Goal: Task Accomplishment & Management: Use online tool/utility

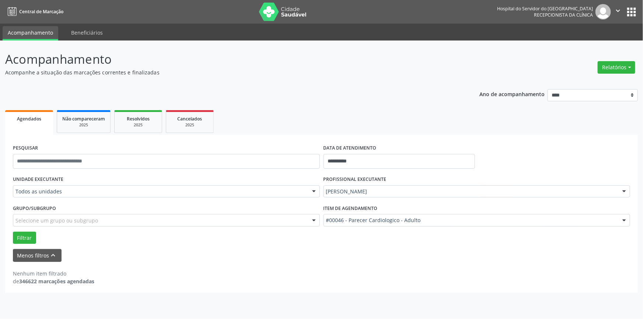
click at [314, 192] on div at bounding box center [313, 192] width 11 height 13
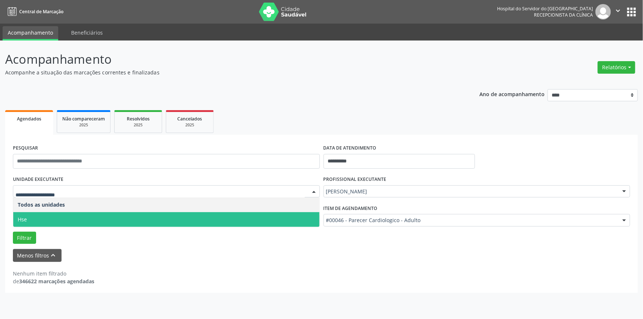
click at [310, 220] on span "Hse" at bounding box center [166, 219] width 306 height 15
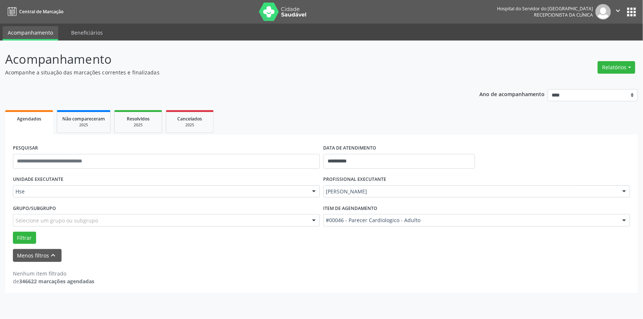
click at [625, 192] on div at bounding box center [624, 192] width 11 height 13
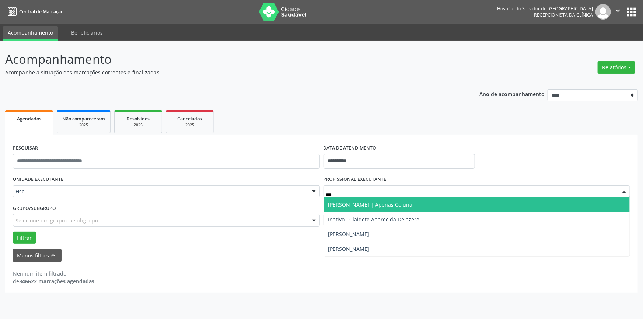
type input "****"
click at [413, 203] on span "[PERSON_NAME] | Apenas Coluna" at bounding box center [370, 204] width 84 height 7
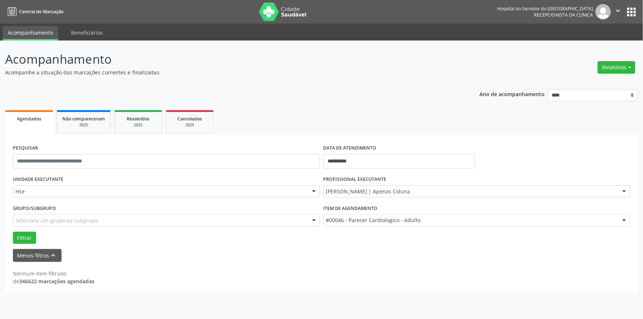
click at [624, 219] on div at bounding box center [624, 220] width 11 height 13
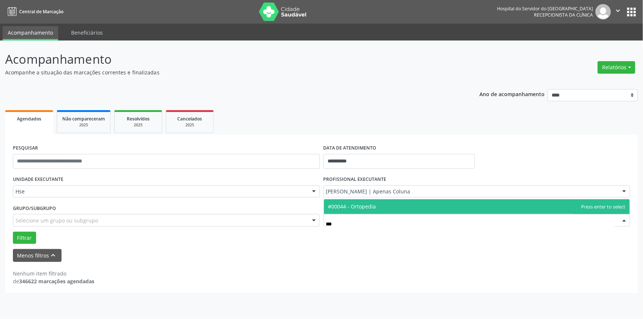
type input "****"
click at [387, 205] on span "#00044 - Ortopedia" at bounding box center [477, 206] width 306 height 15
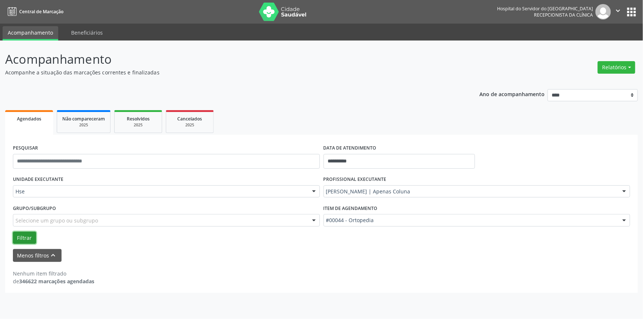
click at [27, 236] on button "Filtrar" at bounding box center [24, 238] width 23 height 13
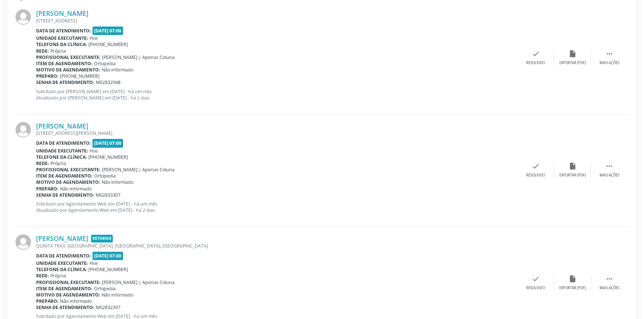
scroll to position [182, 0]
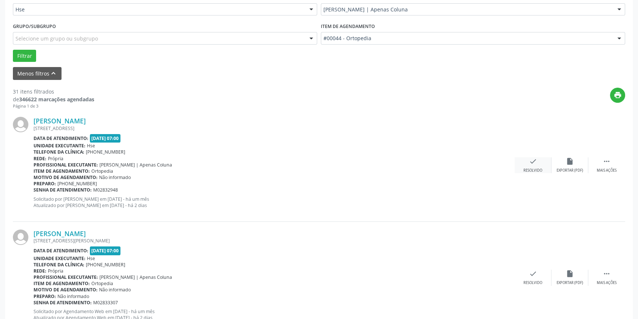
click at [537, 168] on div "Resolvido" at bounding box center [533, 170] width 19 height 5
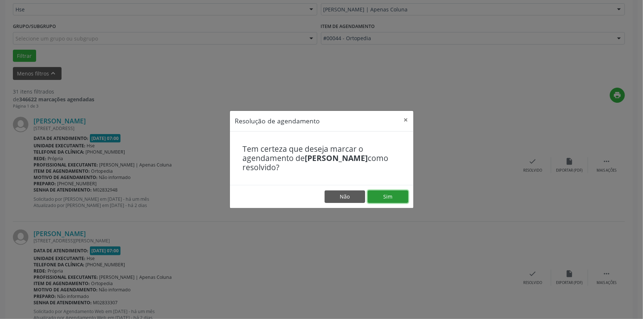
click at [394, 196] on button "Sim" at bounding box center [388, 197] width 41 height 13
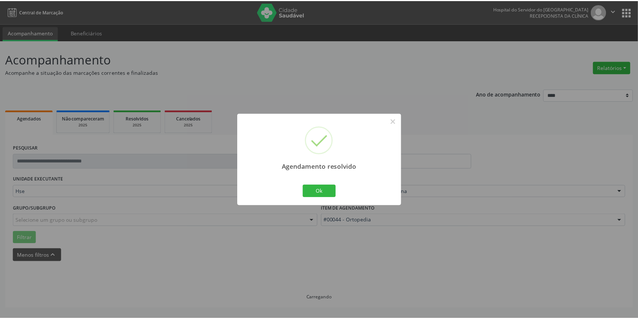
scroll to position [0, 0]
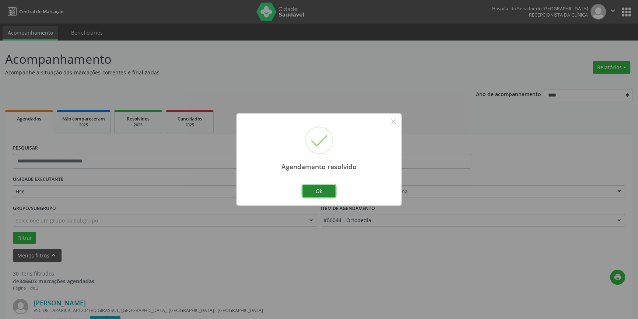
click at [328, 189] on button "Ok" at bounding box center [319, 191] width 33 height 13
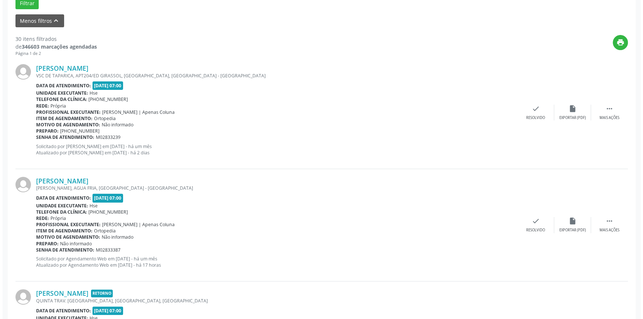
scroll to position [241, 0]
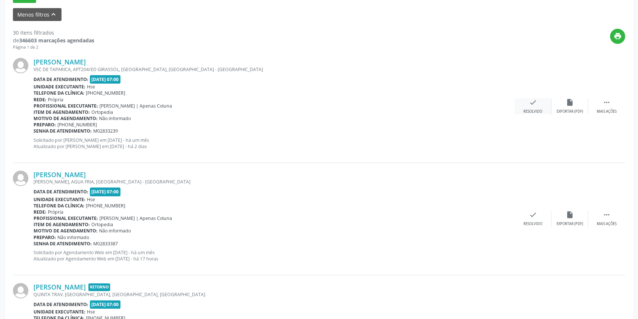
click at [541, 103] on div "check Resolvido" at bounding box center [533, 106] width 37 height 16
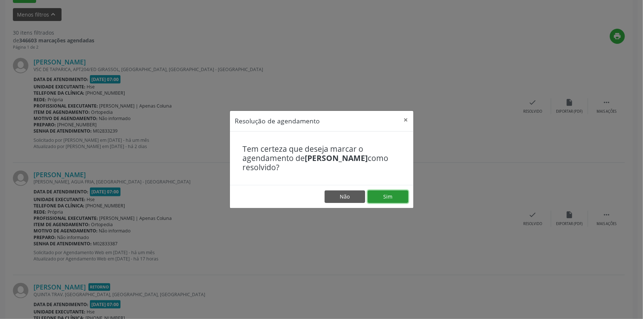
click at [388, 193] on button "Sim" at bounding box center [388, 197] width 41 height 13
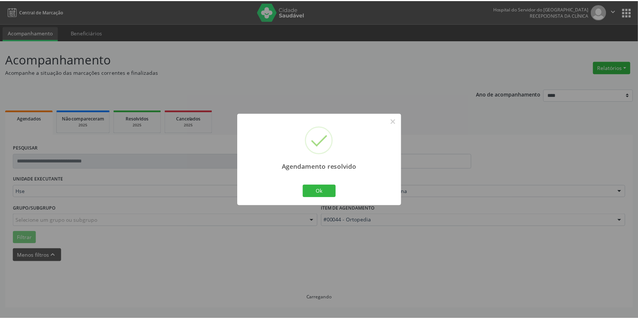
scroll to position [0, 0]
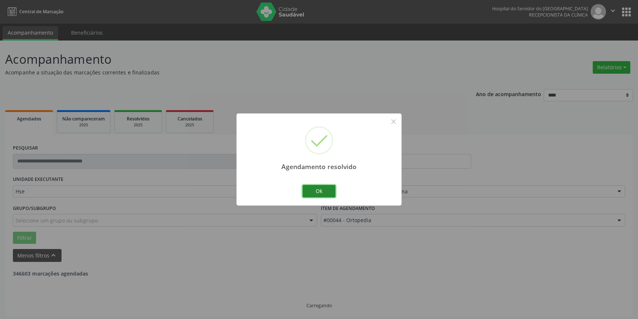
click at [326, 195] on button "Ok" at bounding box center [319, 191] width 33 height 13
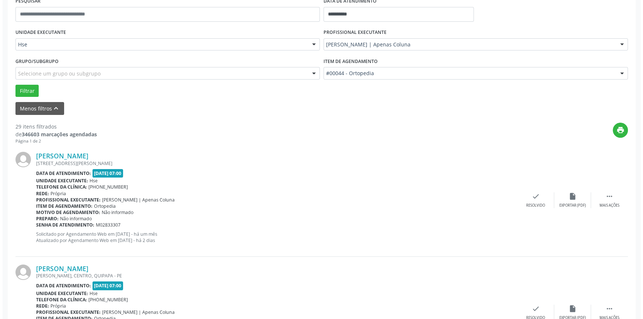
scroll to position [167, 0]
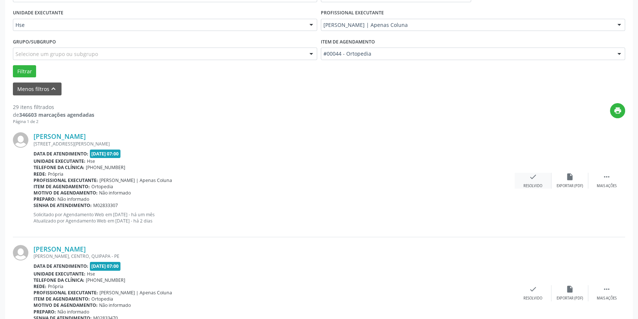
click at [538, 185] on div "Resolvido" at bounding box center [533, 186] width 19 height 5
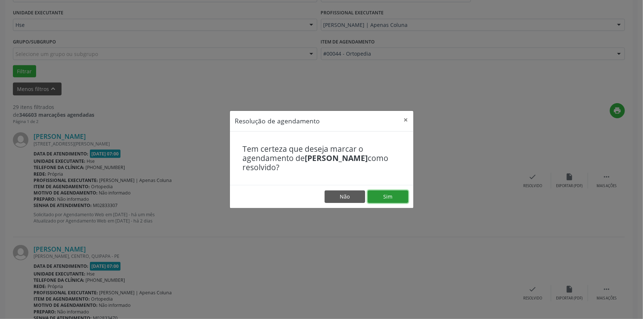
click at [390, 197] on button "Sim" at bounding box center [388, 197] width 41 height 13
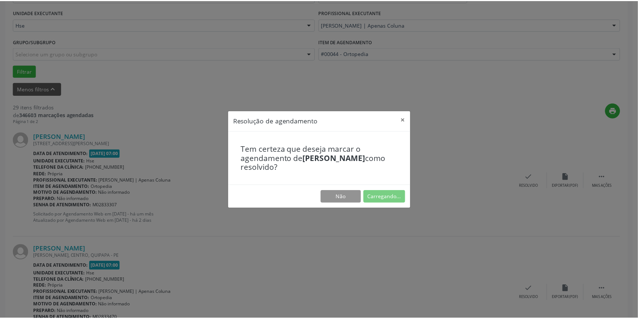
scroll to position [0, 0]
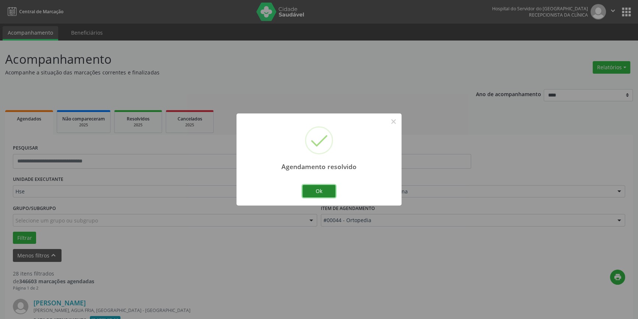
click at [324, 189] on button "Ok" at bounding box center [319, 191] width 33 height 13
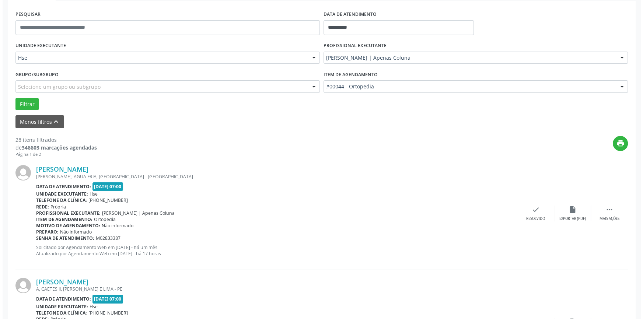
scroll to position [167, 0]
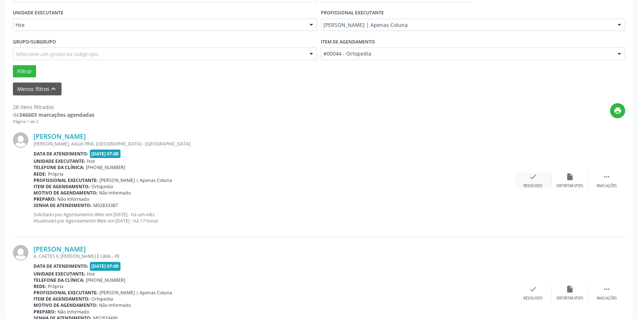
click at [532, 176] on icon "check" at bounding box center [533, 177] width 8 height 8
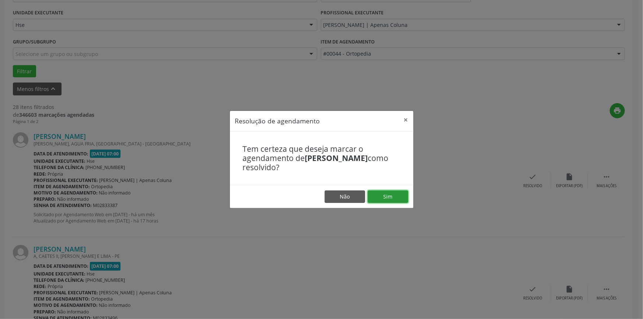
click at [379, 195] on button "Sim" at bounding box center [388, 197] width 41 height 13
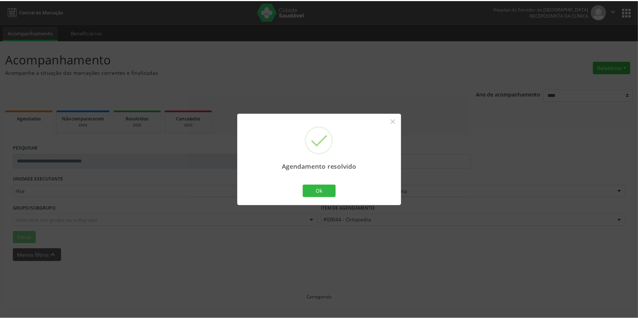
scroll to position [0, 0]
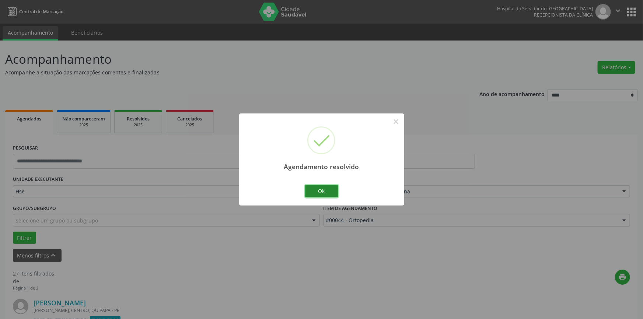
click at [327, 192] on button "Ok" at bounding box center [321, 191] width 33 height 13
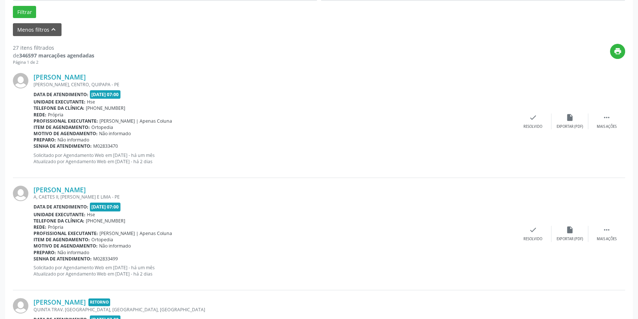
scroll to position [259, 0]
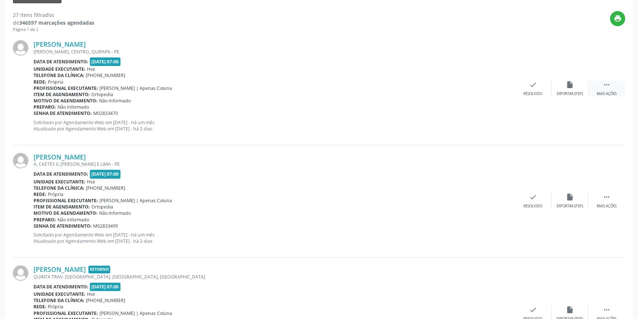
click at [604, 85] on icon "" at bounding box center [607, 85] width 8 height 8
click at [564, 88] on div "alarm_off Não compareceu" at bounding box center [570, 89] width 37 height 16
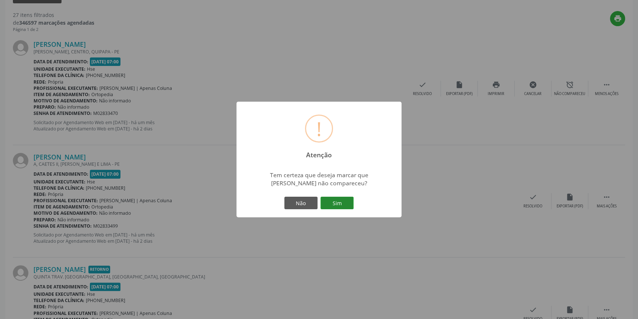
click at [339, 206] on button "Sim" at bounding box center [337, 203] width 33 height 13
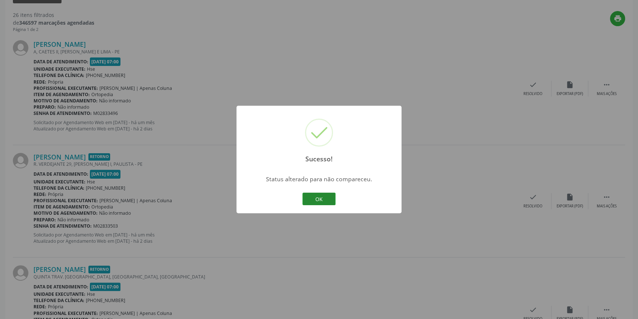
click at [318, 198] on button "OK" at bounding box center [319, 199] width 33 height 13
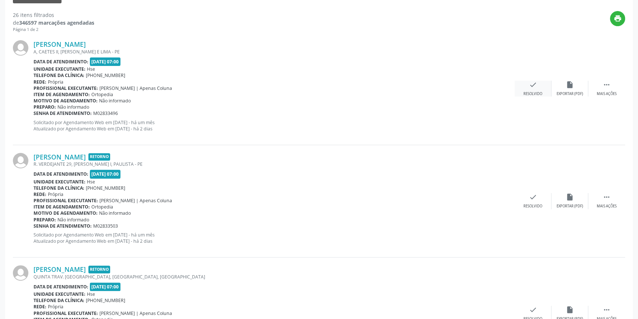
click at [528, 88] on div "check Resolvido" at bounding box center [533, 89] width 37 height 16
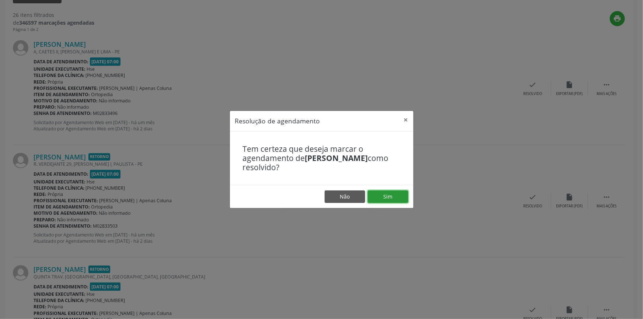
click at [383, 194] on button "Sim" at bounding box center [388, 197] width 41 height 13
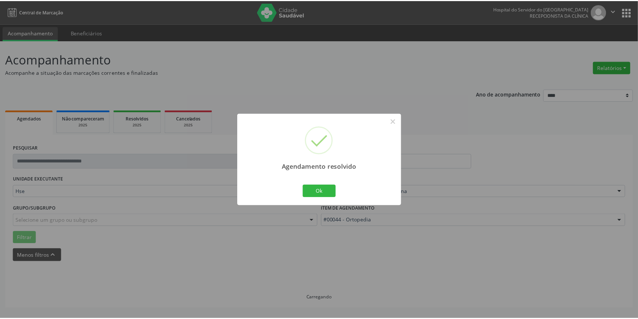
scroll to position [0, 0]
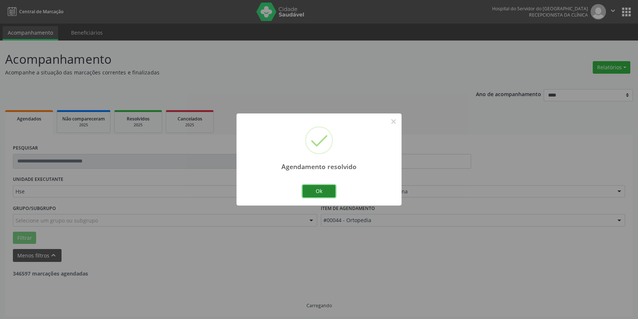
click at [320, 191] on button "Ok" at bounding box center [319, 191] width 33 height 13
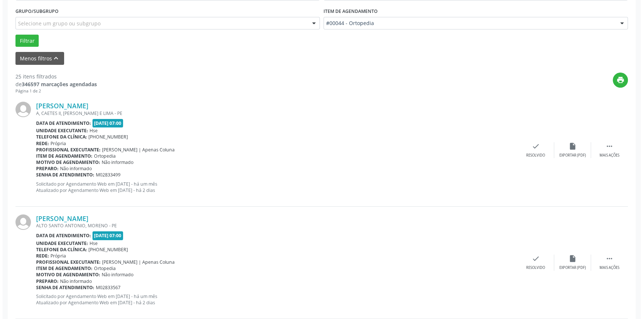
scroll to position [241, 0]
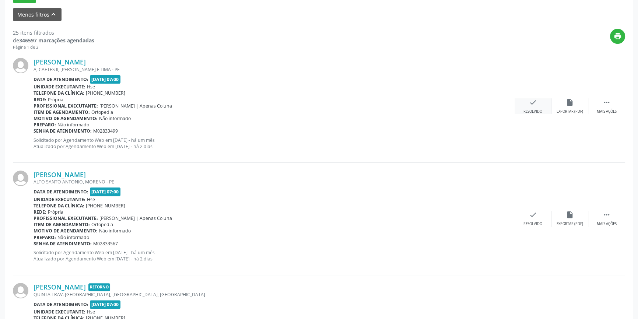
click at [541, 110] on div "Resolvido" at bounding box center [533, 111] width 19 height 5
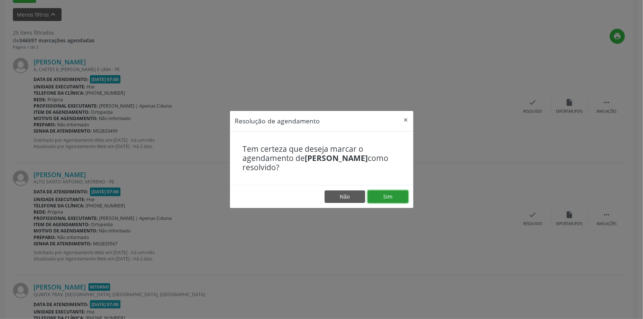
click at [387, 195] on button "Sim" at bounding box center [388, 197] width 41 height 13
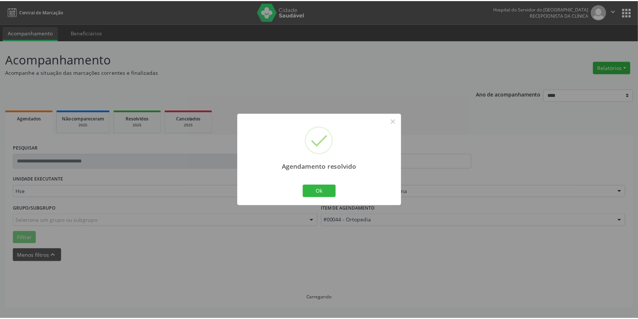
scroll to position [0, 0]
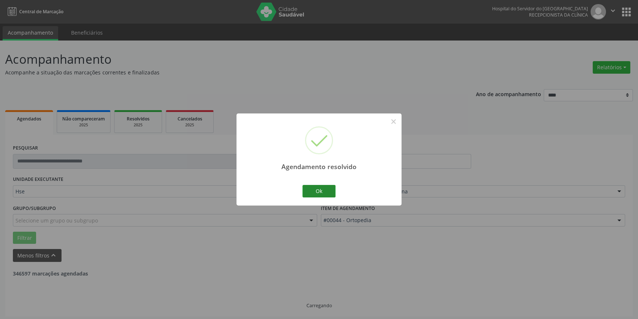
click at [325, 190] on button "Ok" at bounding box center [319, 191] width 33 height 13
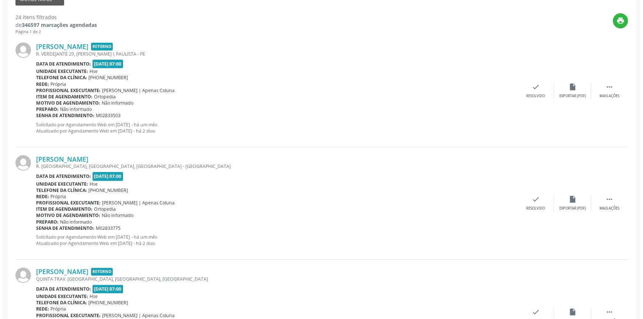
scroll to position [268, 0]
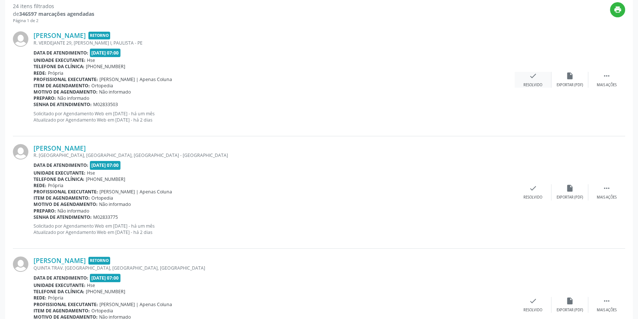
click at [540, 81] on div "check Resolvido" at bounding box center [533, 80] width 37 height 16
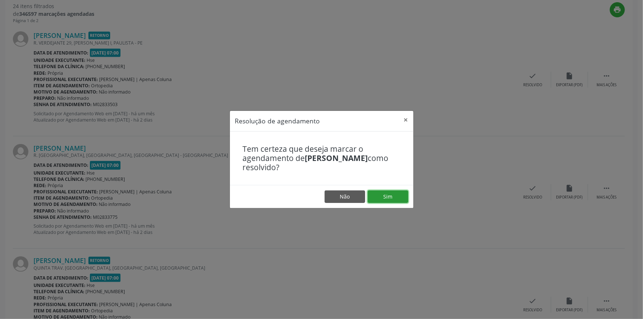
click at [397, 197] on button "Sim" at bounding box center [388, 197] width 41 height 13
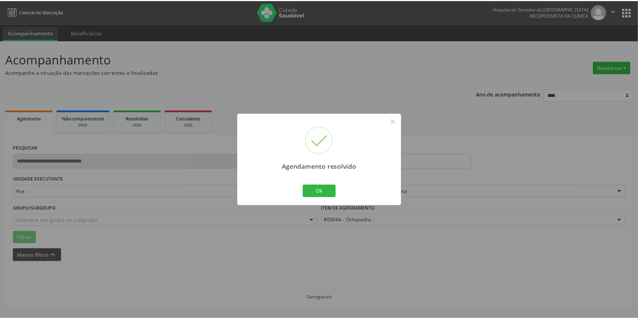
scroll to position [0, 0]
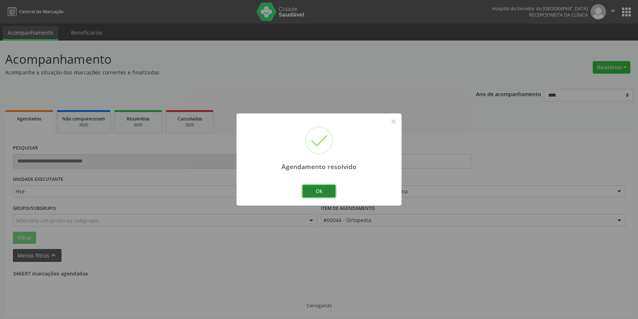
click at [323, 186] on button "Ok" at bounding box center [319, 191] width 33 height 13
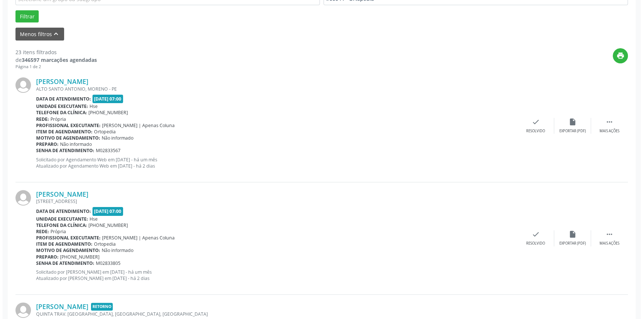
scroll to position [252, 0]
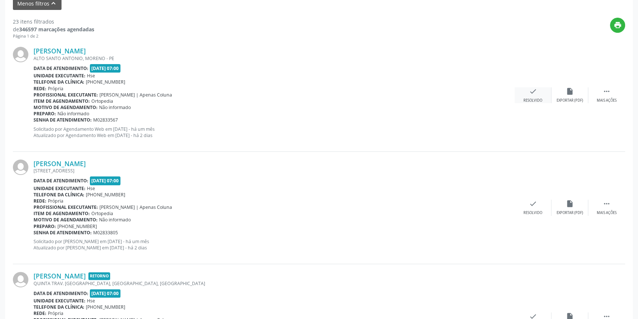
click at [546, 97] on div "check Resolvido" at bounding box center [533, 95] width 37 height 16
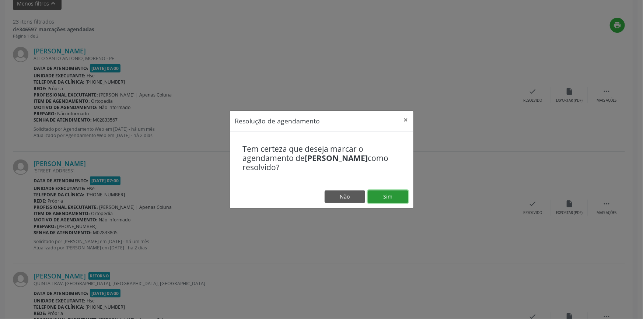
click at [390, 196] on button "Sim" at bounding box center [388, 197] width 41 height 13
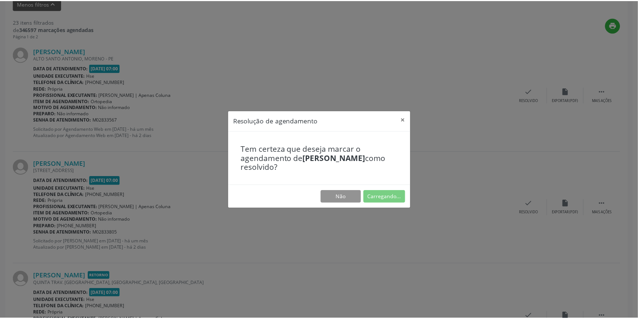
scroll to position [0, 0]
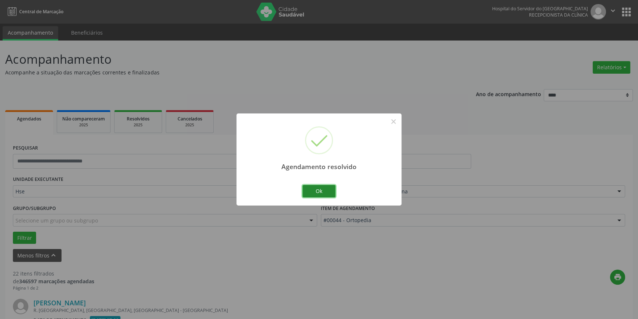
click at [315, 191] on button "Ok" at bounding box center [319, 191] width 33 height 13
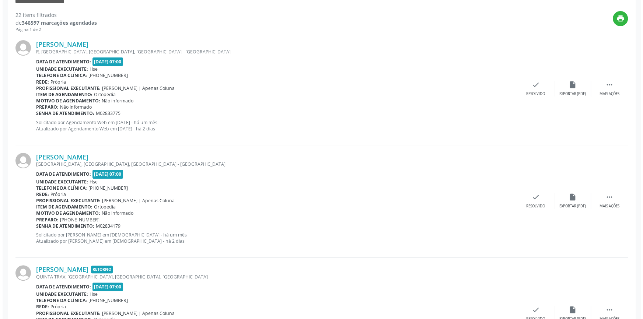
scroll to position [272, 0]
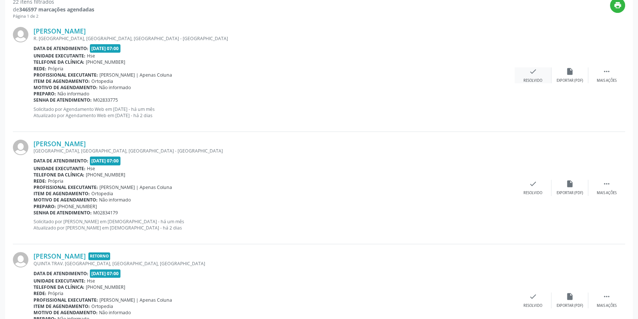
click at [532, 69] on icon "check" at bounding box center [533, 71] width 8 height 8
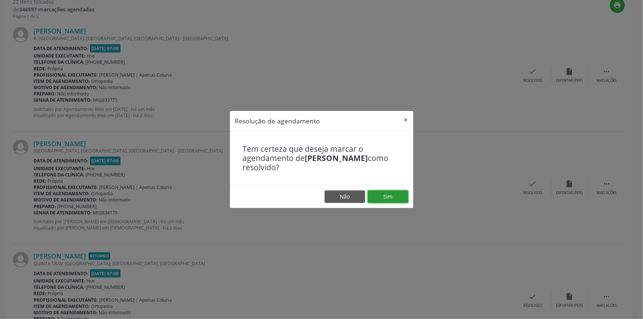
click at [388, 199] on button "Sim" at bounding box center [388, 197] width 41 height 13
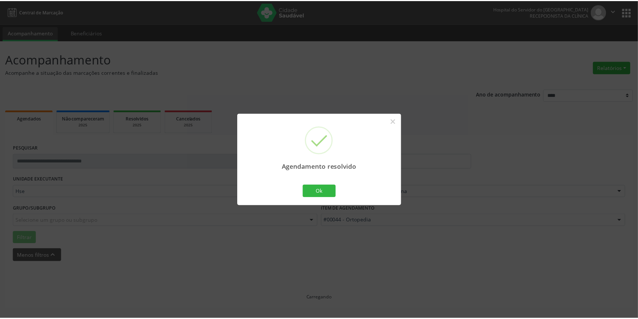
scroll to position [0, 0]
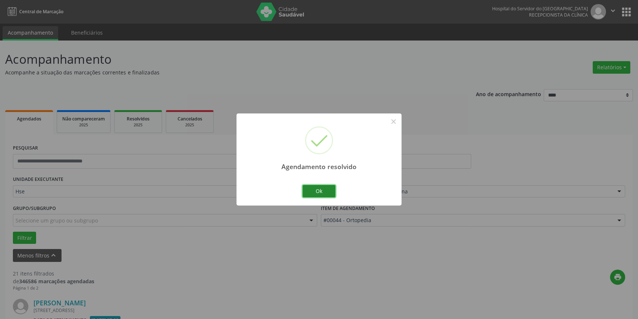
click at [329, 193] on button "Ok" at bounding box center [319, 191] width 33 height 13
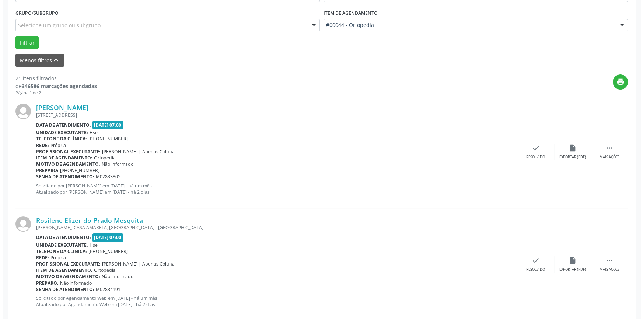
scroll to position [204, 0]
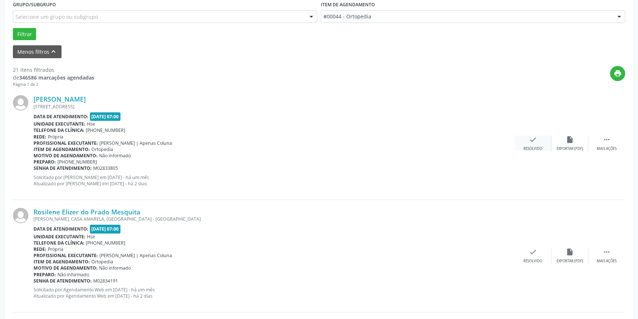
click at [530, 144] on div "check Resolvido" at bounding box center [533, 144] width 37 height 16
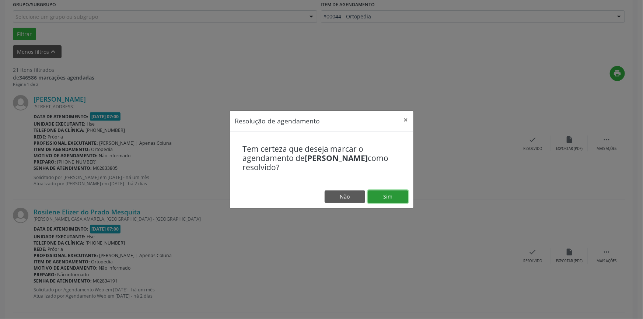
click at [395, 197] on button "Sim" at bounding box center [388, 197] width 41 height 13
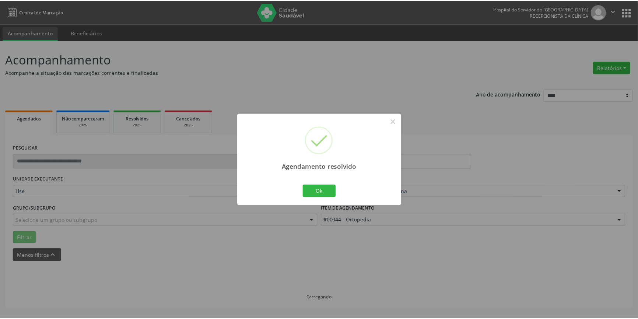
scroll to position [0, 0]
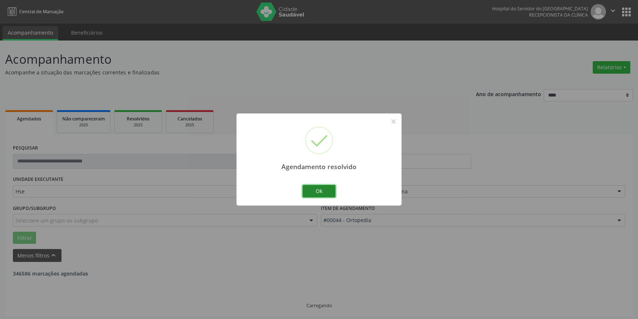
click at [317, 188] on button "Ok" at bounding box center [319, 191] width 33 height 13
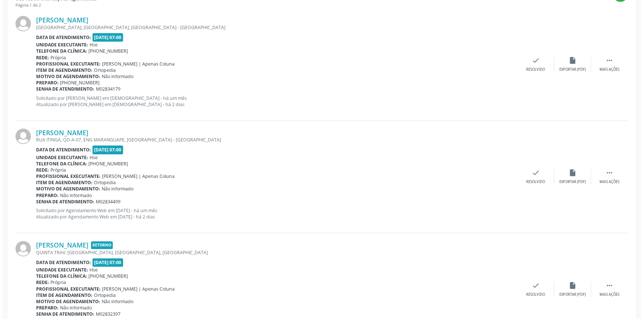
scroll to position [291, 0]
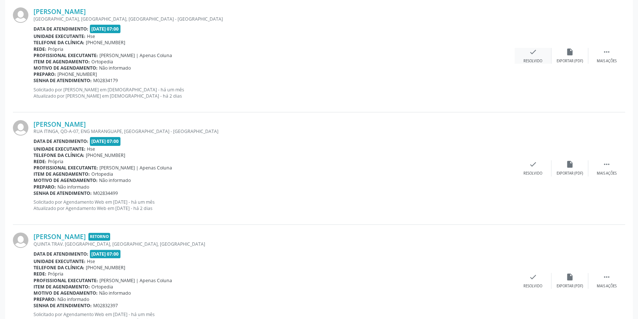
click at [543, 49] on div "check Resolvido" at bounding box center [533, 56] width 37 height 16
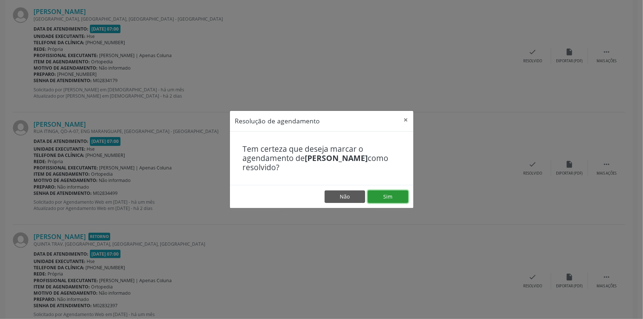
click at [390, 196] on button "Sim" at bounding box center [388, 197] width 41 height 13
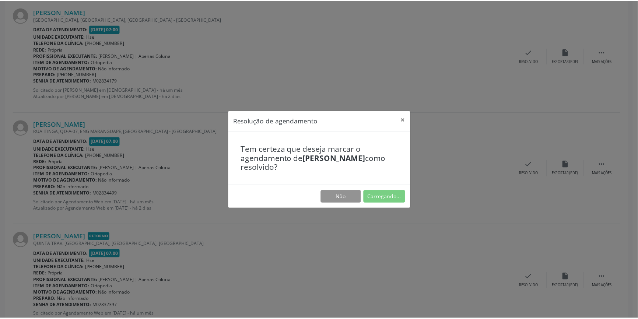
scroll to position [0, 0]
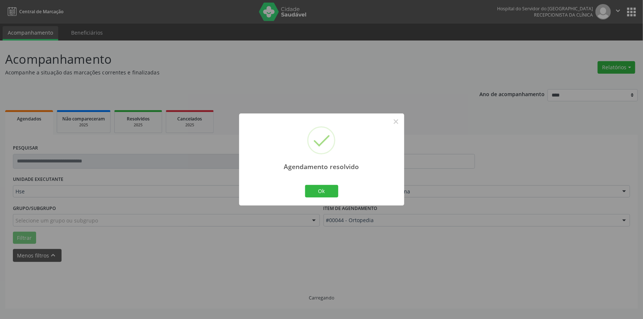
click at [322, 184] on div "Ok Cancel" at bounding box center [321, 191] width 36 height 15
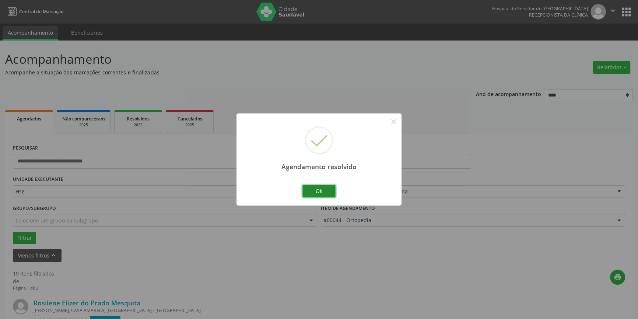
click at [322, 189] on button "Ok" at bounding box center [319, 191] width 33 height 13
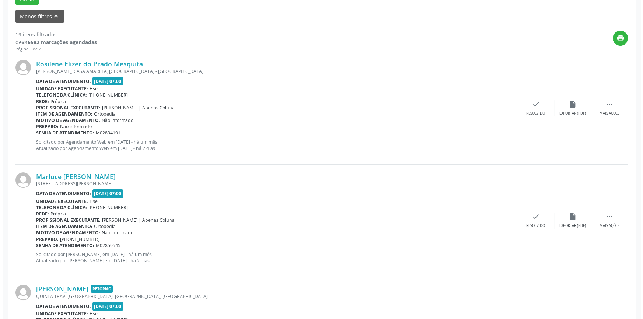
scroll to position [261, 0]
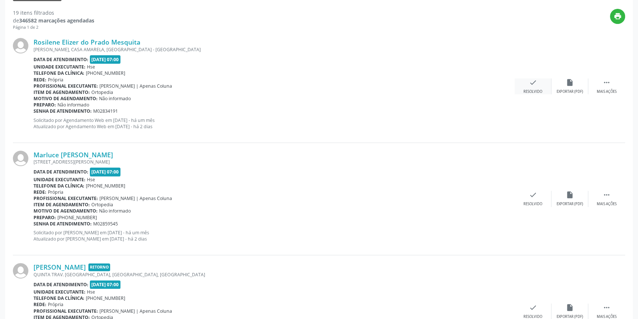
click at [535, 88] on div "check Resolvido" at bounding box center [533, 86] width 37 height 16
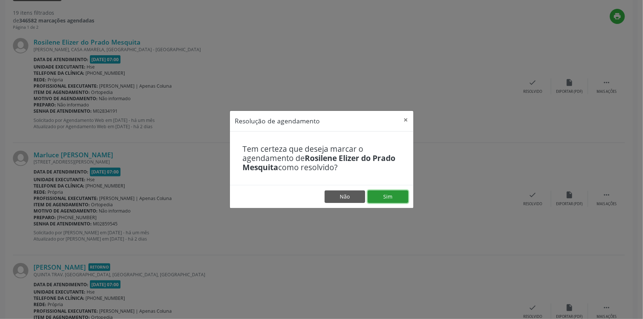
click at [374, 198] on button "Sim" at bounding box center [388, 197] width 41 height 13
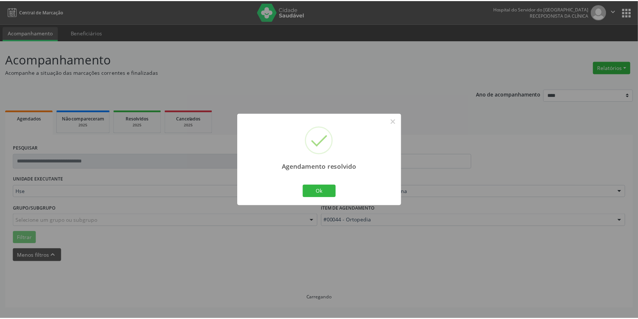
scroll to position [0, 0]
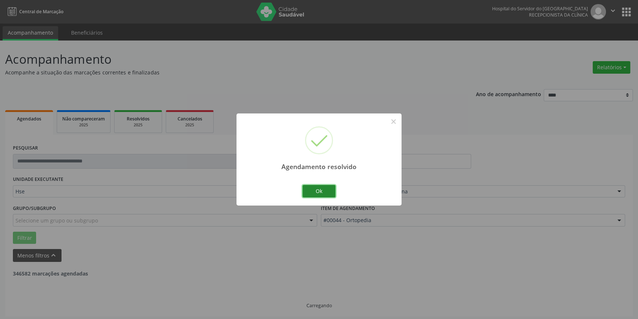
click at [326, 190] on button "Ok" at bounding box center [319, 191] width 33 height 13
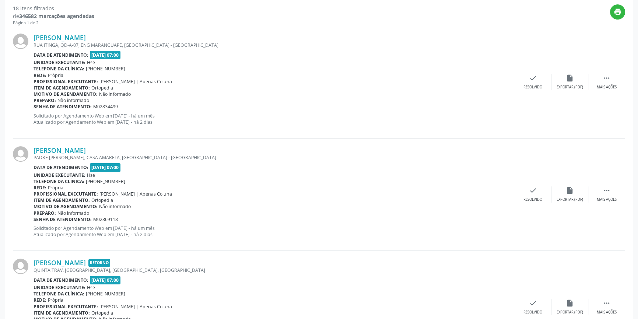
scroll to position [285, 0]
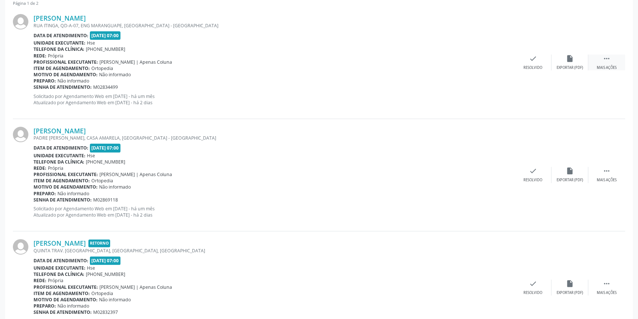
click at [611, 63] on div " Mais ações" at bounding box center [607, 63] width 37 height 16
click at [579, 62] on div "alarm_off Não compareceu" at bounding box center [570, 63] width 37 height 16
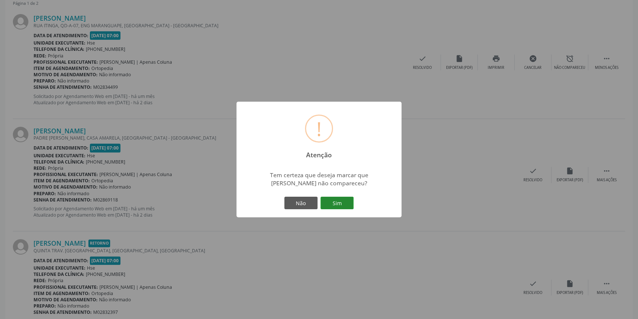
click at [339, 200] on button "Sim" at bounding box center [337, 203] width 33 height 13
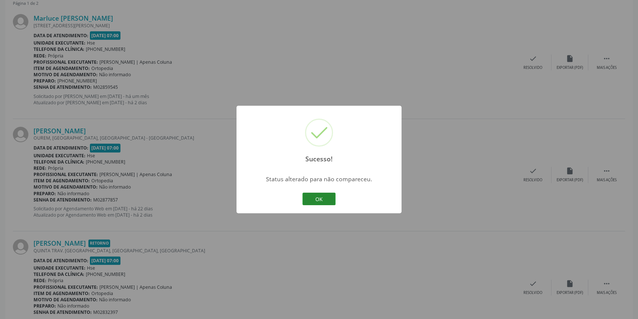
click at [315, 193] on button "OK" at bounding box center [319, 199] width 33 height 13
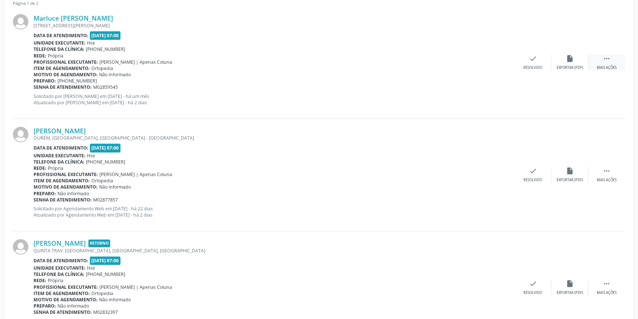
click at [604, 57] on icon "" at bounding box center [607, 59] width 8 height 8
click at [571, 65] on div "Não compareceu" at bounding box center [569, 67] width 31 height 5
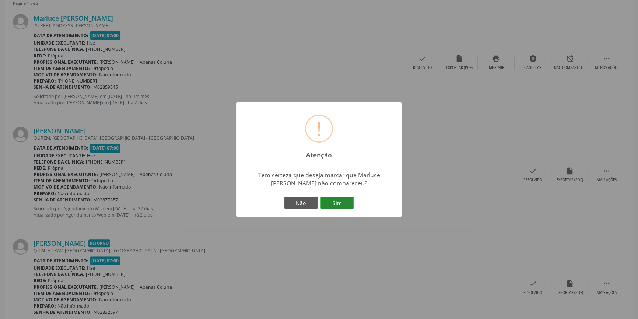
click at [335, 205] on button "Sim" at bounding box center [337, 203] width 33 height 13
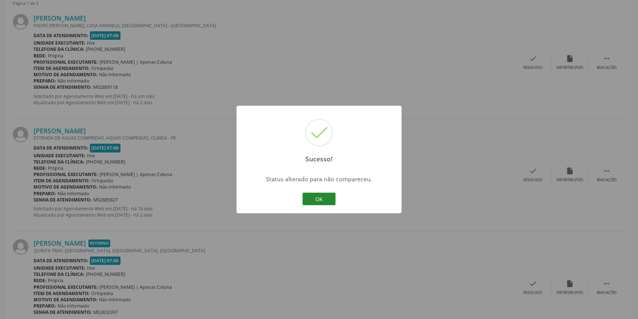
click at [325, 196] on button "OK" at bounding box center [319, 199] width 33 height 13
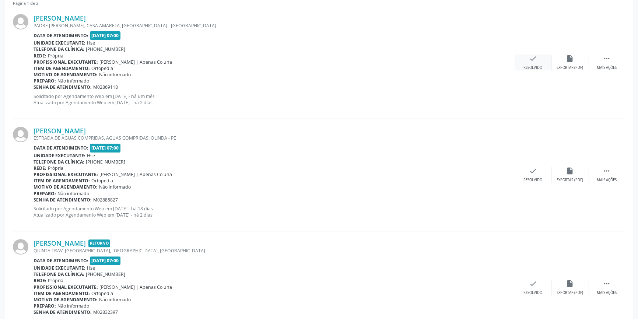
click at [533, 60] on icon "check" at bounding box center [533, 59] width 8 height 8
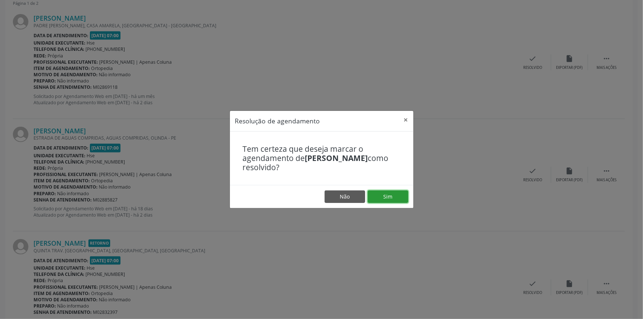
click at [386, 195] on button "Sim" at bounding box center [388, 197] width 41 height 13
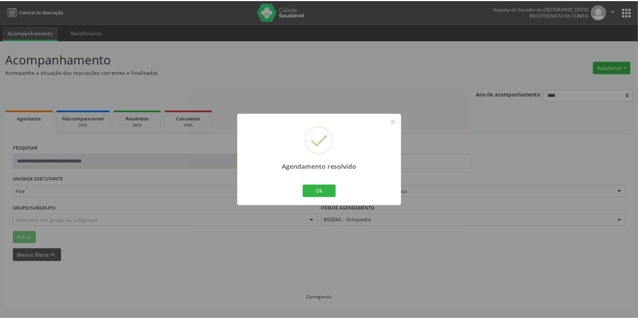
scroll to position [0, 0]
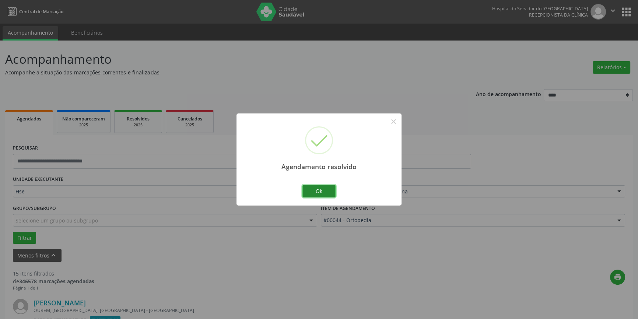
click at [321, 185] on button "Ok" at bounding box center [319, 191] width 33 height 13
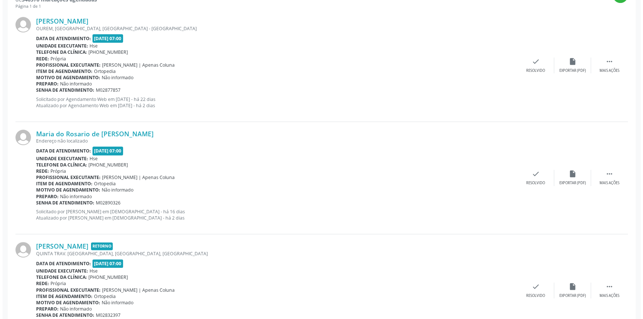
scroll to position [210, 0]
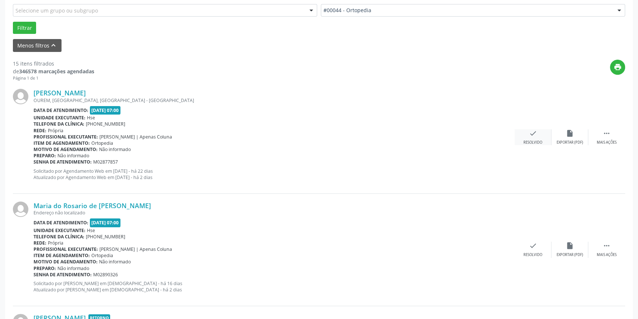
click at [530, 132] on icon "check" at bounding box center [533, 133] width 8 height 8
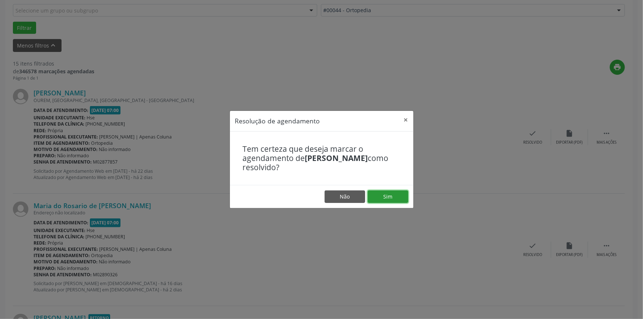
click at [402, 194] on button "Sim" at bounding box center [388, 197] width 41 height 13
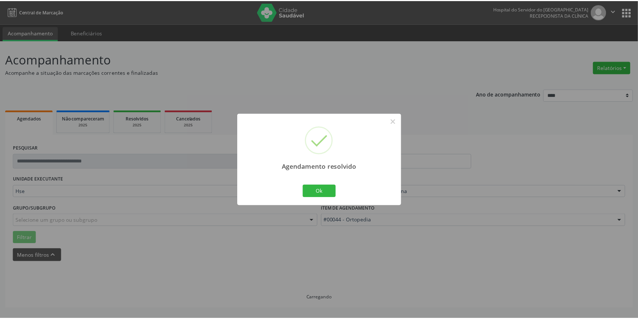
scroll to position [0, 0]
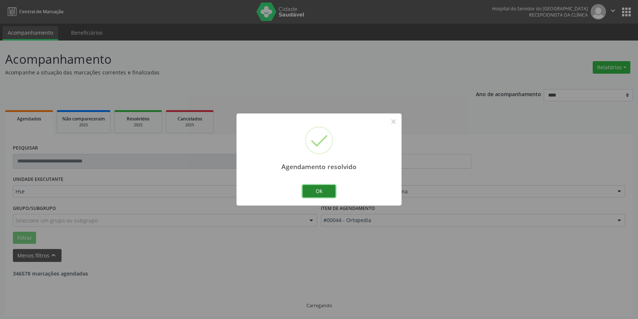
click at [328, 190] on button "Ok" at bounding box center [319, 191] width 33 height 13
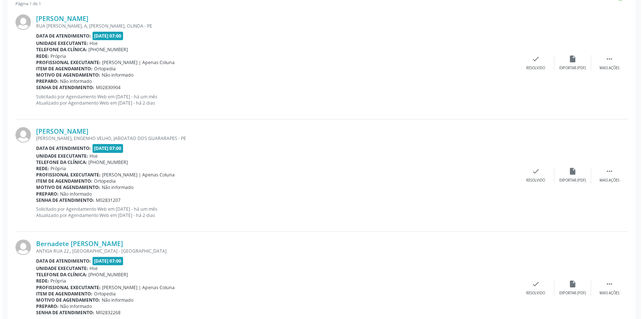
scroll to position [295, 0]
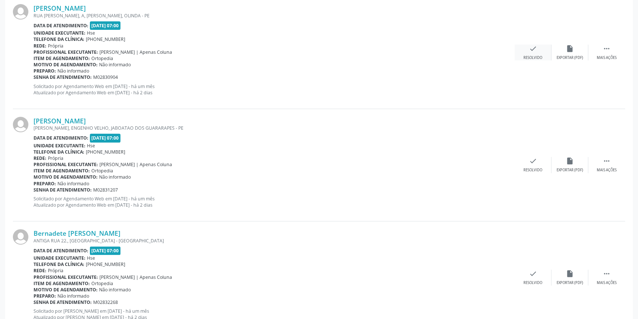
click at [536, 50] on icon "check" at bounding box center [533, 49] width 8 height 8
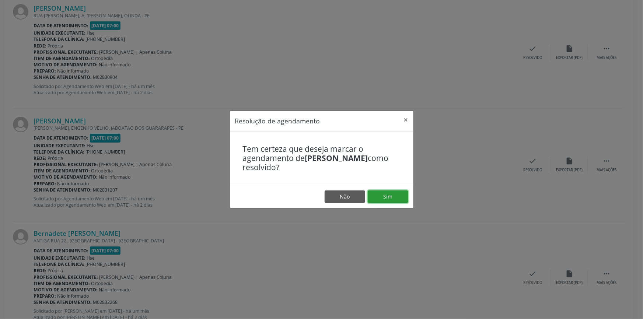
click at [393, 196] on button "Sim" at bounding box center [388, 197] width 41 height 13
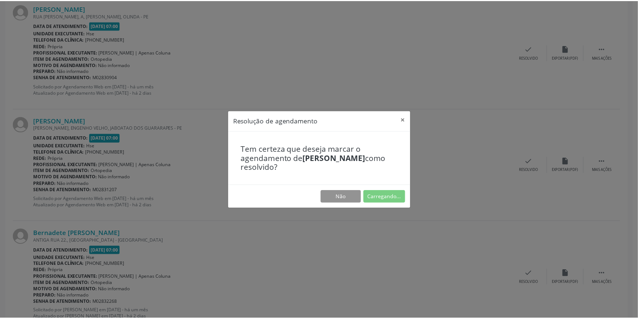
scroll to position [0, 0]
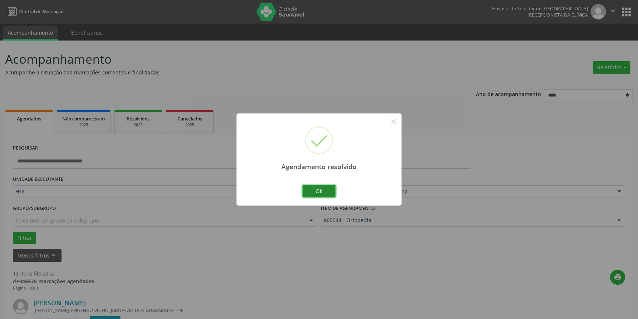
click at [320, 189] on button "Ok" at bounding box center [319, 191] width 33 height 13
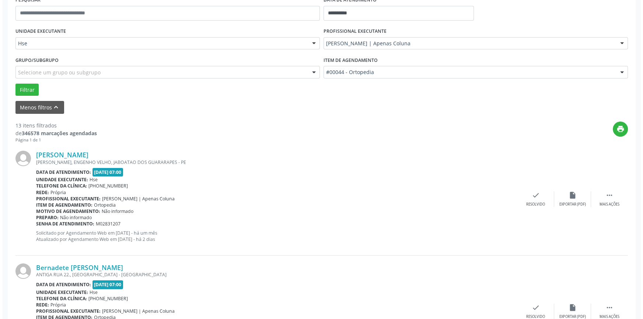
scroll to position [165, 0]
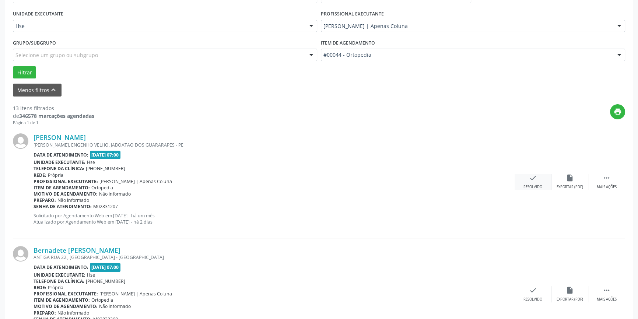
click at [532, 185] on div "Resolvido" at bounding box center [533, 187] width 19 height 5
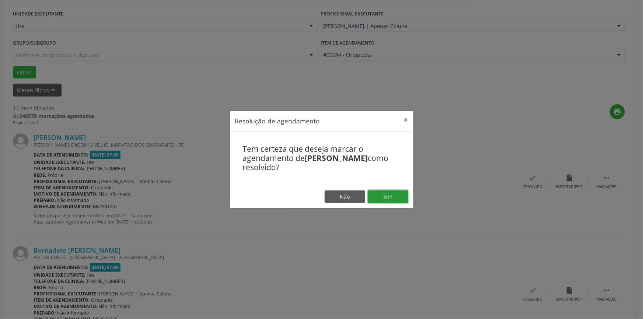
click at [391, 196] on button "Sim" at bounding box center [388, 197] width 41 height 13
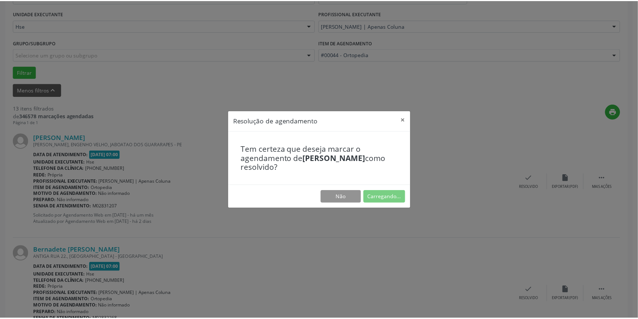
scroll to position [0, 0]
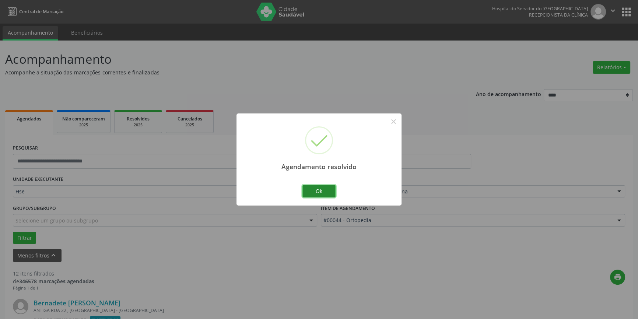
click at [321, 192] on button "Ok" at bounding box center [319, 191] width 33 height 13
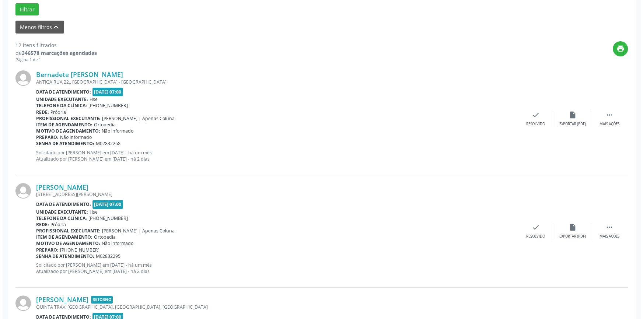
scroll to position [263, 0]
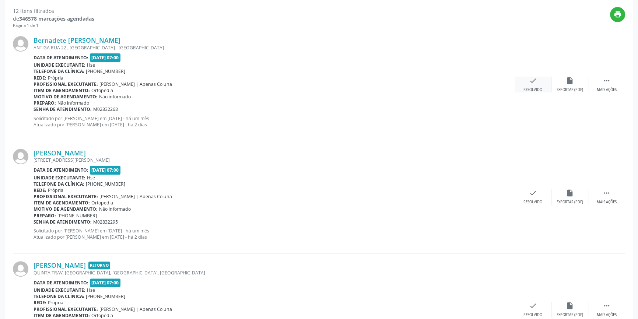
click at [542, 90] on div "check Resolvido" at bounding box center [533, 85] width 37 height 16
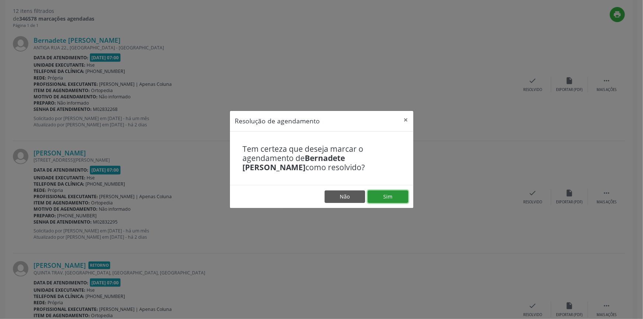
click at [401, 193] on button "Sim" at bounding box center [388, 197] width 41 height 13
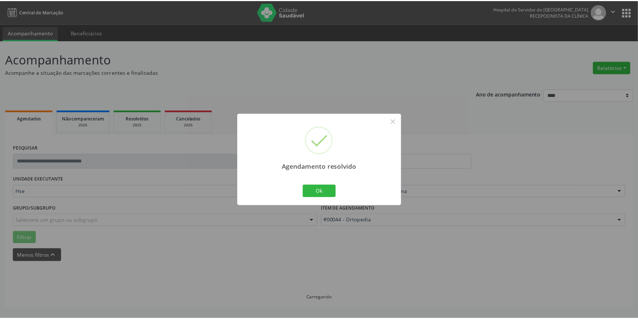
scroll to position [0, 0]
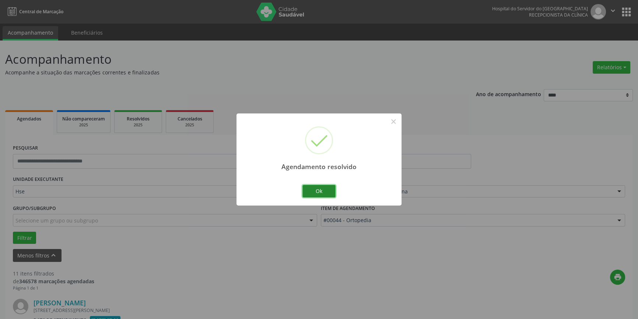
click at [319, 188] on button "Ok" at bounding box center [319, 191] width 33 height 13
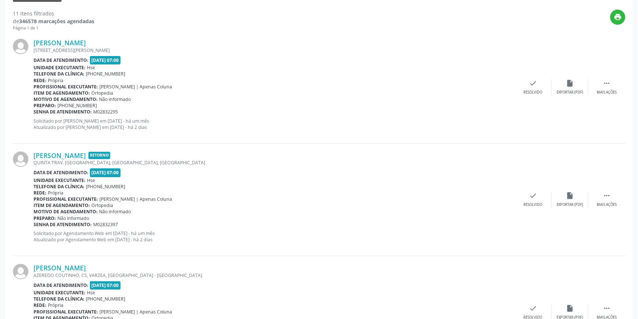
scroll to position [263, 0]
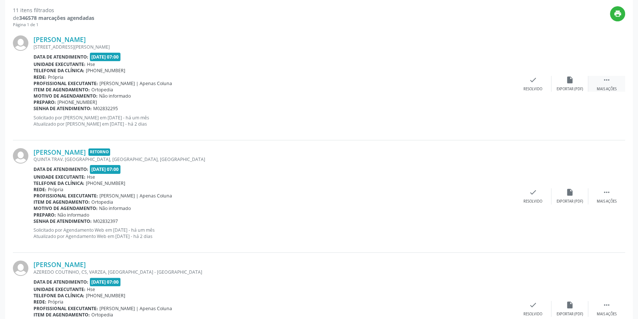
click at [609, 83] on icon "" at bounding box center [607, 80] width 8 height 8
click at [576, 83] on div "alarm_off Não compareceu" at bounding box center [570, 84] width 37 height 16
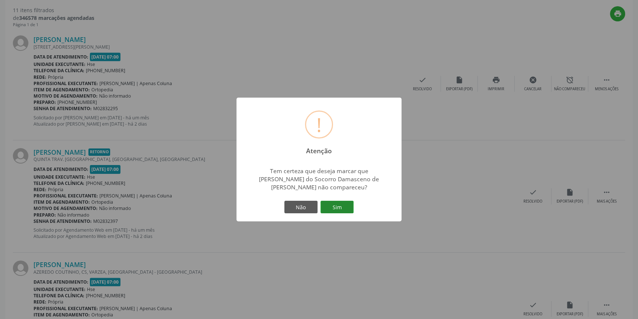
click at [343, 205] on button "Sim" at bounding box center [337, 207] width 33 height 13
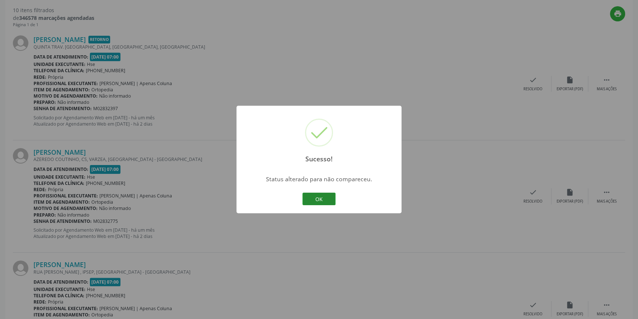
click at [320, 196] on button "OK" at bounding box center [319, 199] width 33 height 13
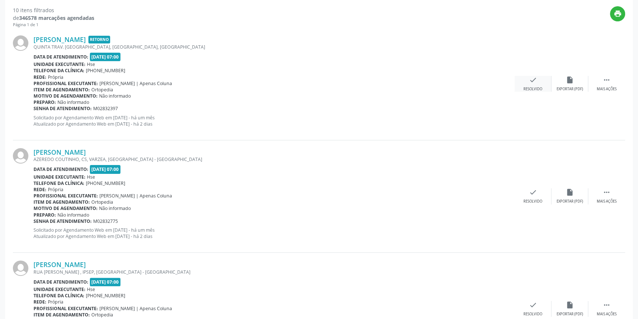
click at [536, 84] on div "check Resolvido" at bounding box center [533, 84] width 37 height 16
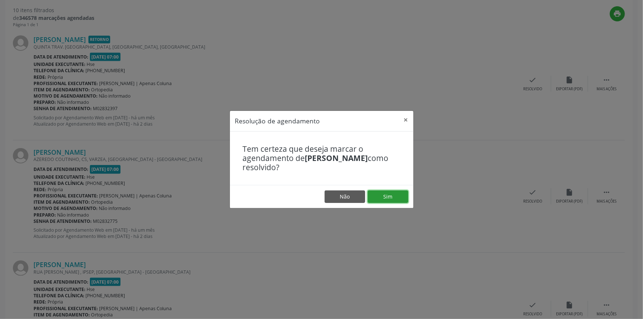
click at [388, 196] on button "Sim" at bounding box center [388, 197] width 41 height 13
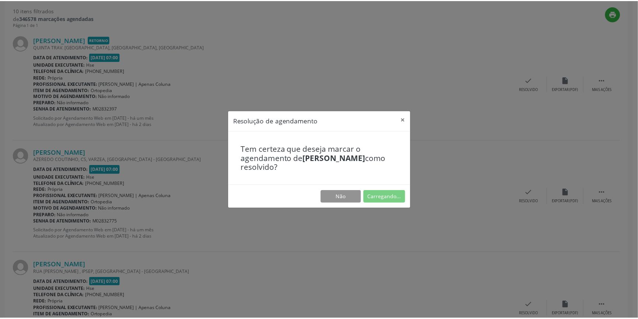
scroll to position [0, 0]
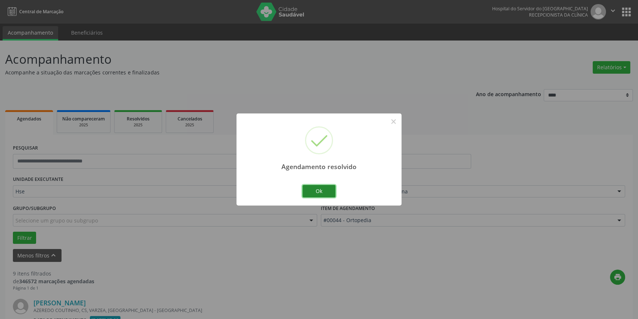
click at [321, 188] on button "Ok" at bounding box center [319, 191] width 33 height 13
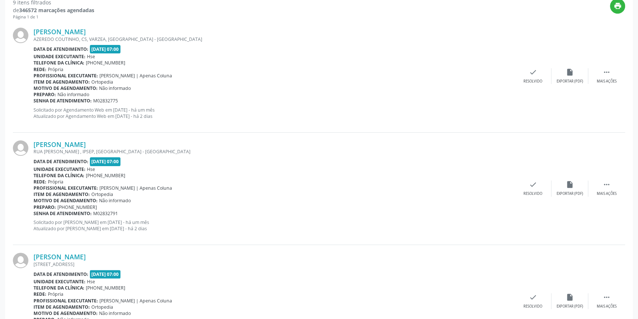
scroll to position [277, 0]
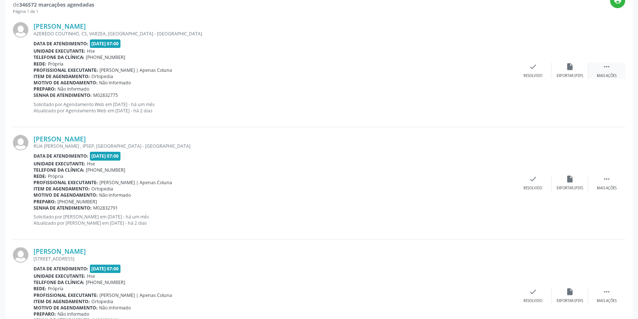
click at [612, 71] on div " Mais ações" at bounding box center [607, 71] width 37 height 16
click at [575, 66] on div "alarm_off Não compareceu" at bounding box center [570, 71] width 37 height 16
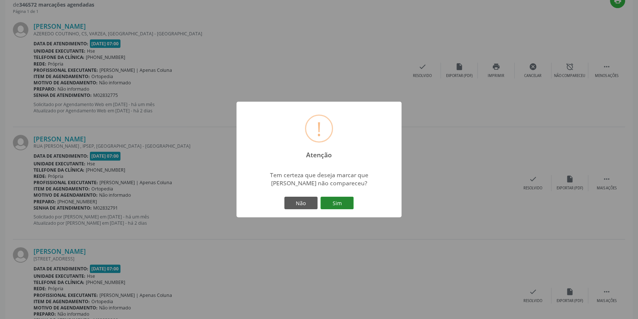
click at [336, 203] on button "Sim" at bounding box center [337, 203] width 33 height 13
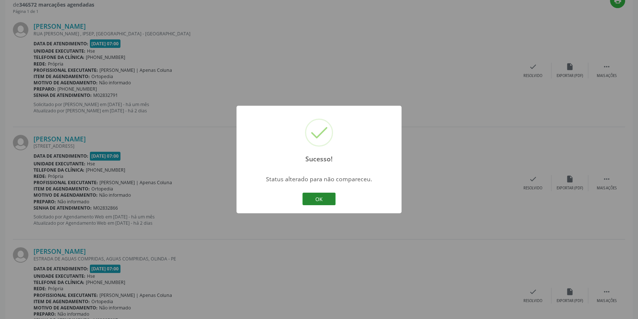
click at [324, 199] on button "OK" at bounding box center [319, 199] width 33 height 13
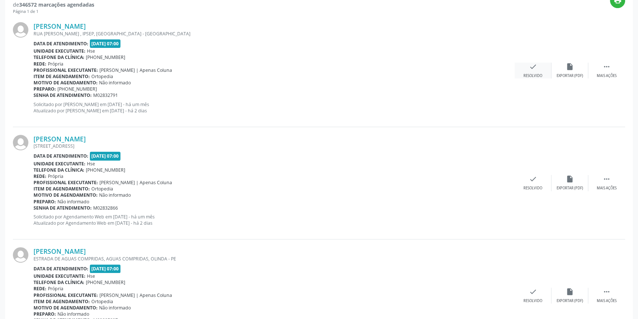
click at [544, 67] on div "check Resolvido" at bounding box center [533, 71] width 37 height 16
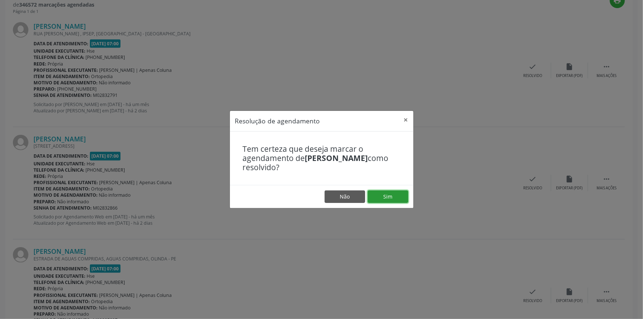
click at [390, 195] on button "Sim" at bounding box center [388, 197] width 41 height 13
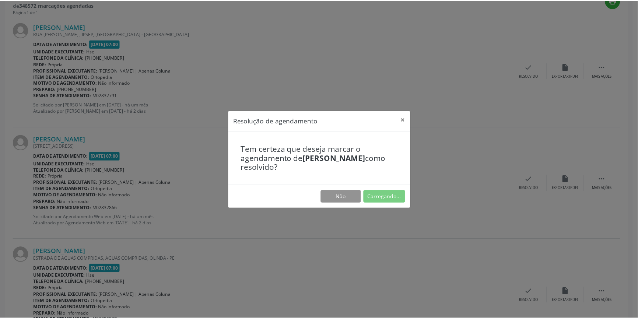
scroll to position [0, 0]
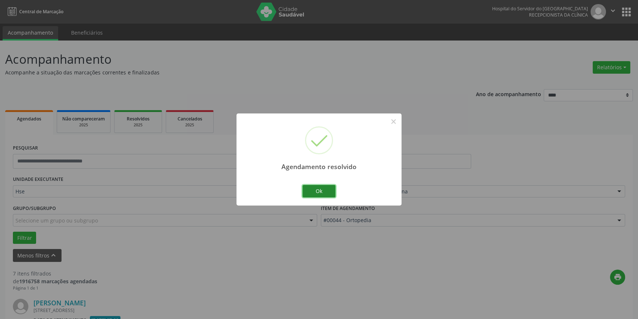
click at [319, 195] on button "Ok" at bounding box center [319, 191] width 33 height 13
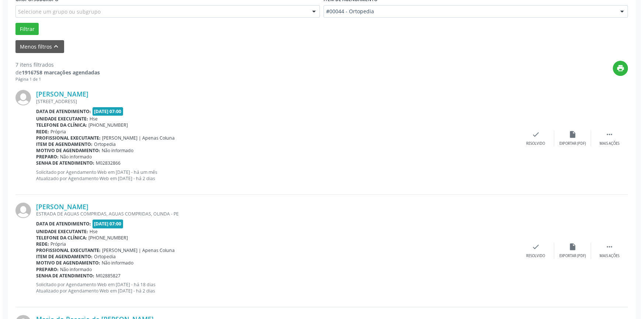
scroll to position [216, 0]
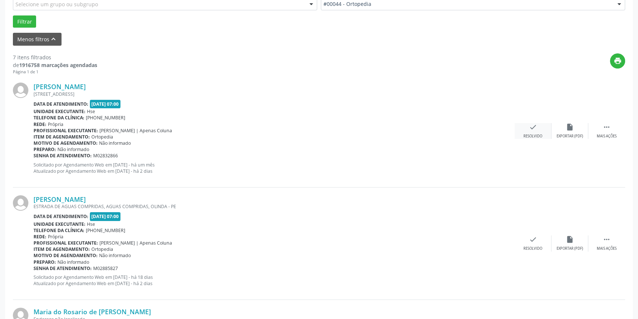
click at [534, 134] on div "Resolvido" at bounding box center [533, 136] width 19 height 5
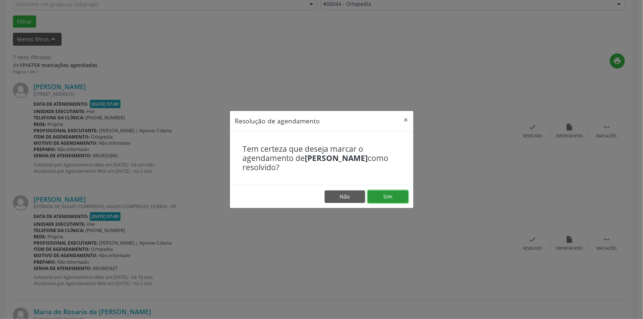
click at [398, 196] on button "Sim" at bounding box center [388, 197] width 41 height 13
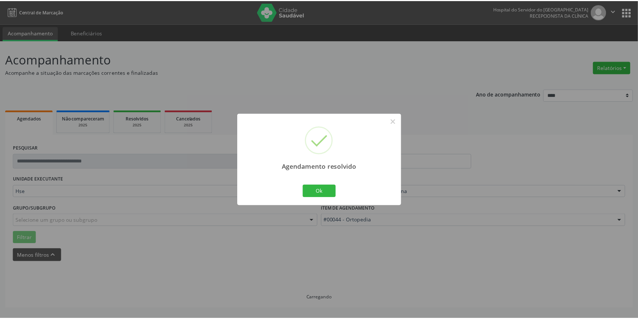
scroll to position [0, 0]
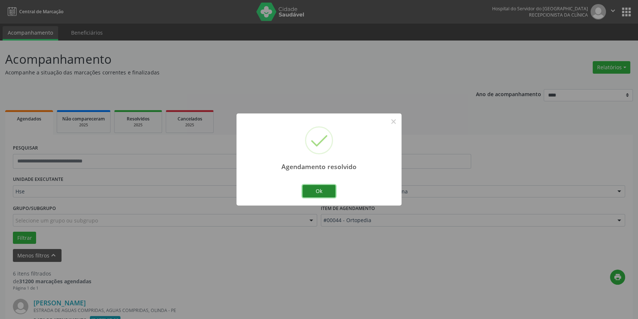
click at [325, 192] on button "Ok" at bounding box center [319, 191] width 33 height 13
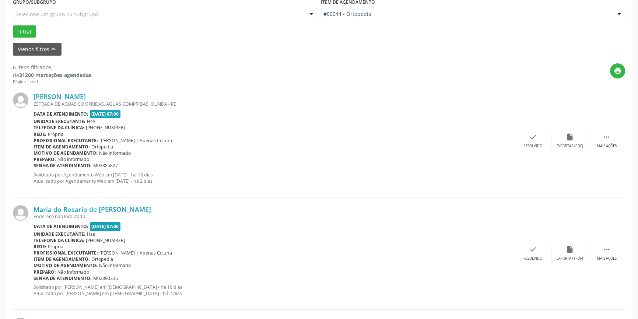
scroll to position [209, 0]
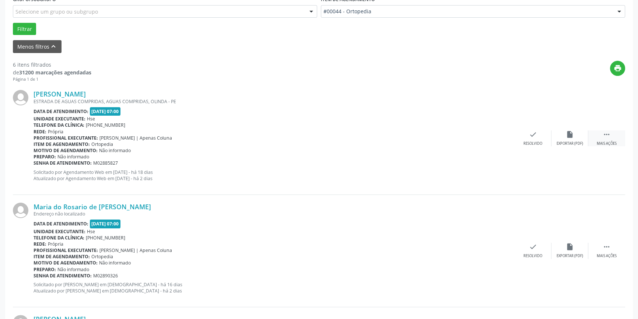
click at [608, 141] on div "Mais ações" at bounding box center [607, 143] width 20 height 5
click at [571, 137] on icon "alarm_off" at bounding box center [570, 134] width 8 height 8
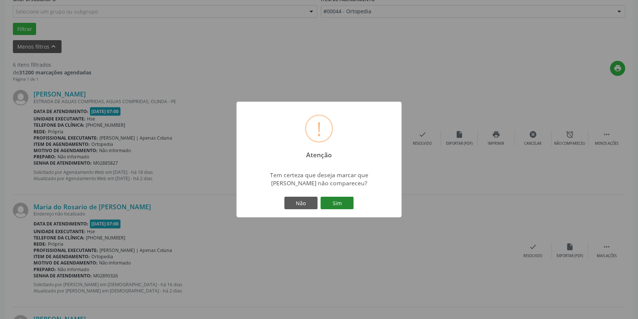
click at [336, 203] on button "Sim" at bounding box center [337, 203] width 33 height 13
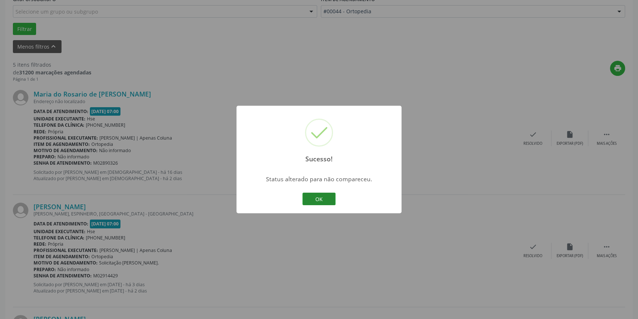
click at [320, 202] on button "OK" at bounding box center [319, 199] width 33 height 13
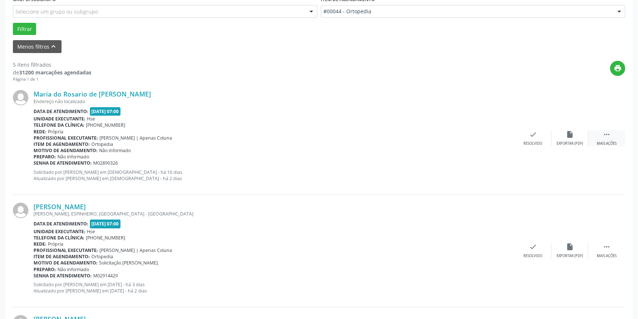
click at [613, 140] on div " Mais ações" at bounding box center [607, 138] width 37 height 16
click at [562, 135] on div "alarm_off Não compareceu" at bounding box center [570, 138] width 37 height 16
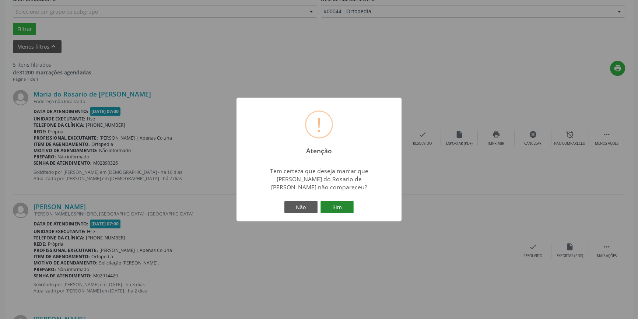
click at [339, 206] on button "Sim" at bounding box center [337, 207] width 33 height 13
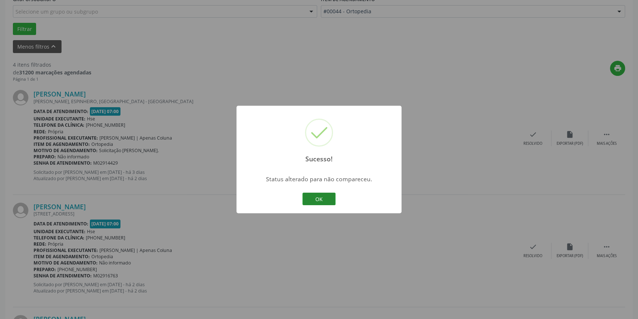
click at [324, 198] on button "OK" at bounding box center [319, 199] width 33 height 13
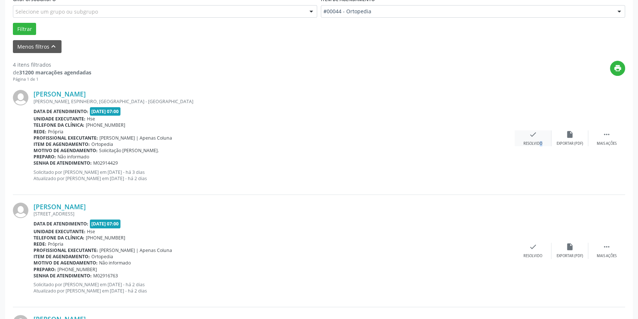
click at [535, 139] on div "check Resolvido" at bounding box center [533, 138] width 37 height 16
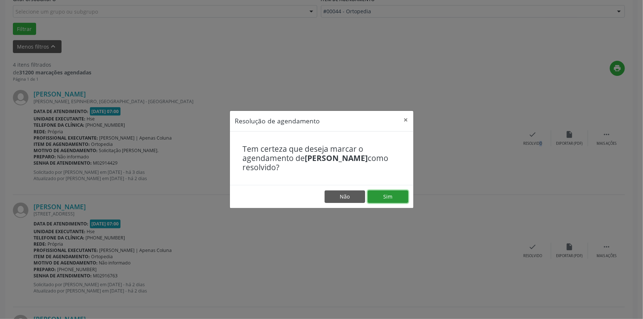
click at [398, 193] on button "Sim" at bounding box center [388, 197] width 41 height 13
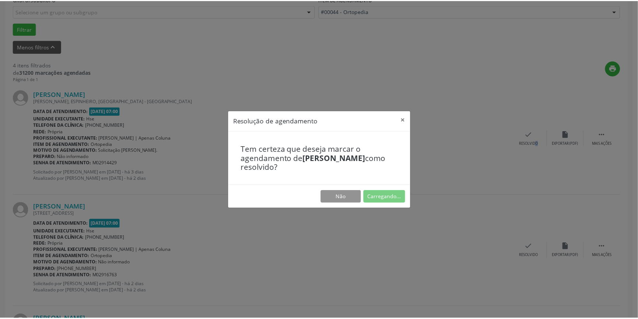
scroll to position [0, 0]
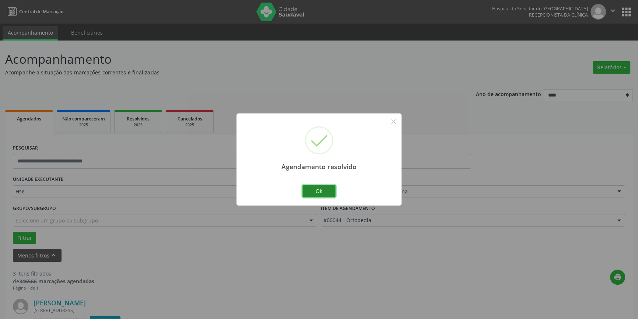
click at [315, 190] on button "Ok" at bounding box center [319, 191] width 33 height 13
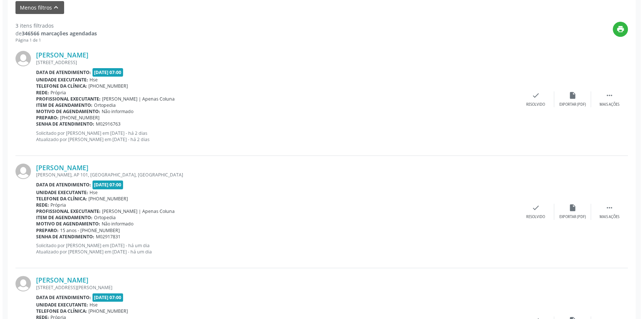
scroll to position [252, 0]
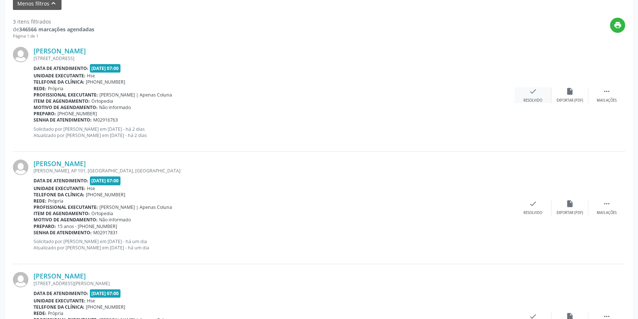
click at [535, 97] on div "check Resolvido" at bounding box center [533, 95] width 37 height 16
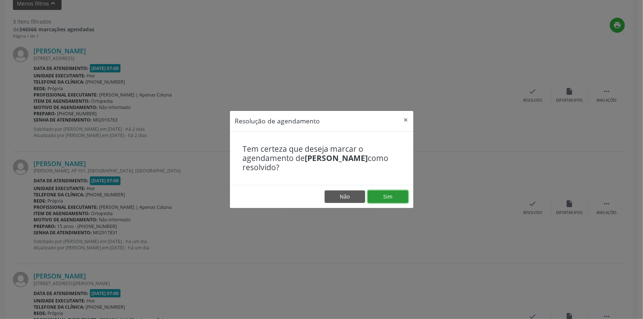
click at [395, 195] on button "Sim" at bounding box center [388, 197] width 41 height 13
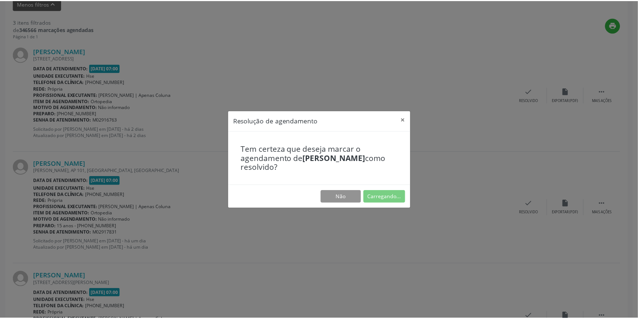
scroll to position [0, 0]
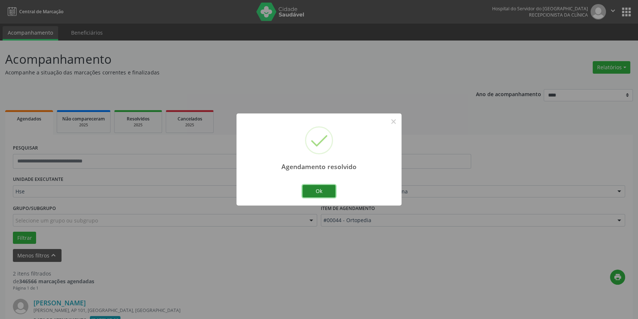
click at [322, 192] on button "Ok" at bounding box center [319, 191] width 33 height 13
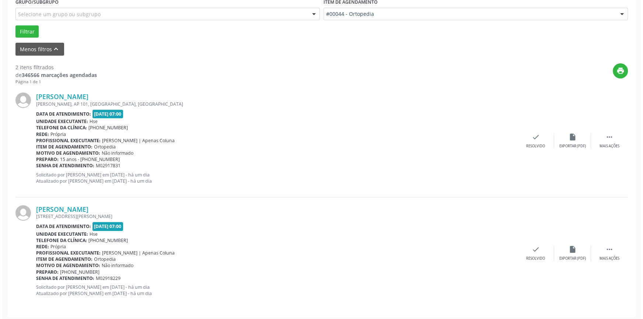
scroll to position [209, 0]
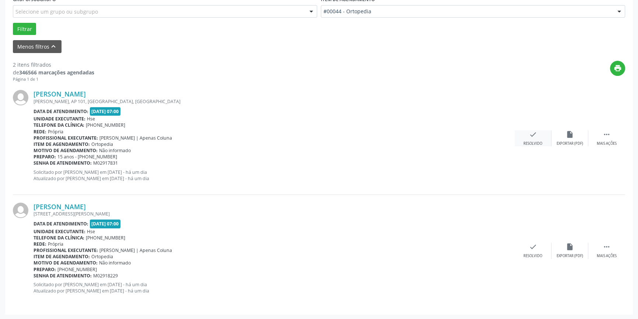
click at [544, 137] on div "check Resolvido" at bounding box center [533, 138] width 37 height 16
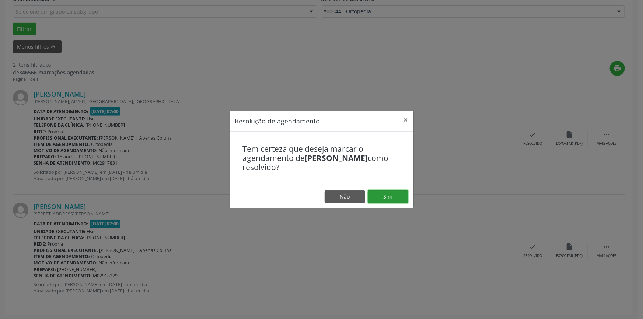
click at [388, 196] on button "Sim" at bounding box center [388, 197] width 41 height 13
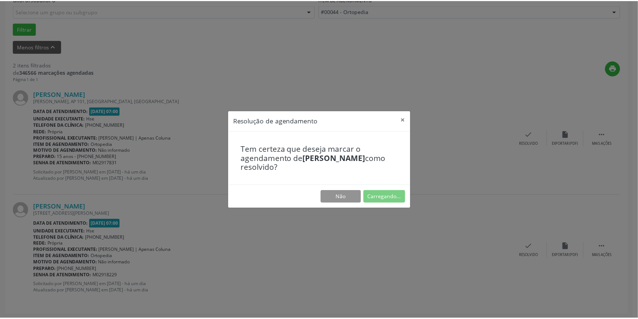
scroll to position [0, 0]
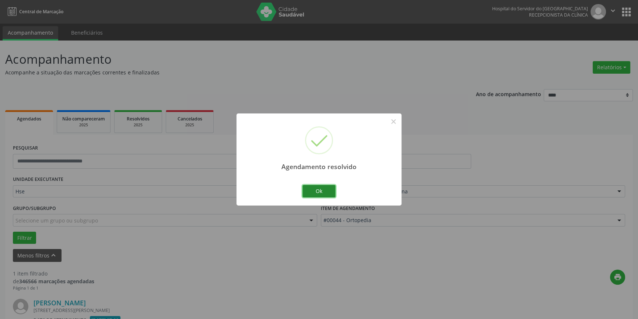
click at [322, 191] on button "Ok" at bounding box center [319, 191] width 33 height 13
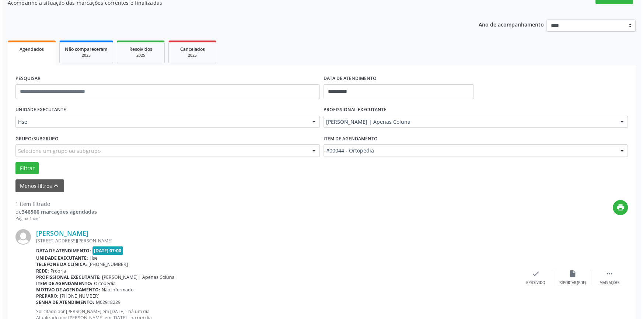
scroll to position [97, 0]
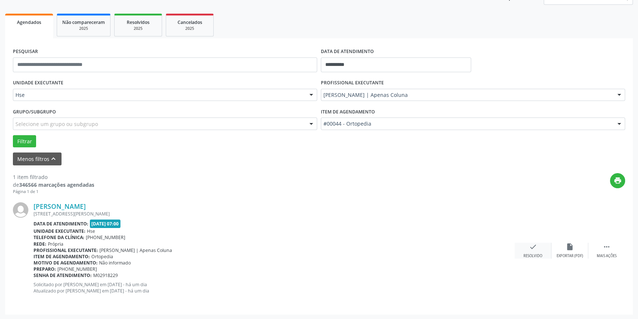
click at [535, 247] on icon "check" at bounding box center [533, 247] width 8 height 8
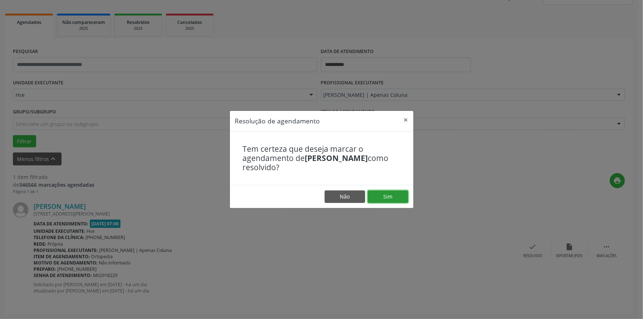
click at [387, 195] on button "Sim" at bounding box center [388, 197] width 41 height 13
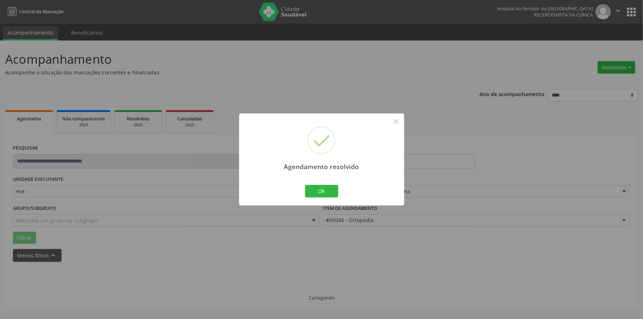
scroll to position [0, 0]
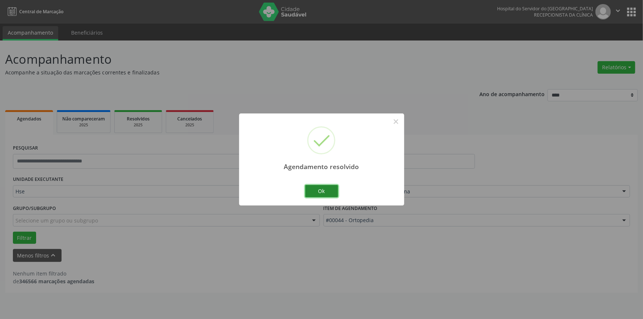
click at [322, 189] on button "Ok" at bounding box center [321, 191] width 33 height 13
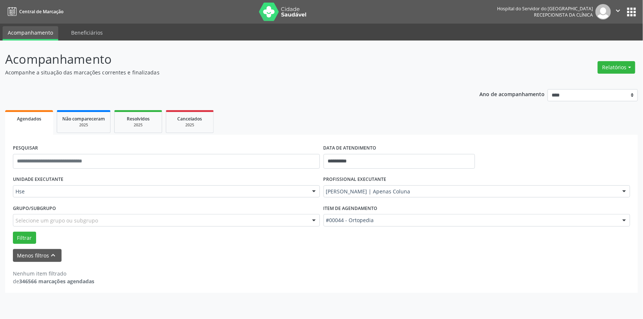
drag, startPoint x: 105, startPoint y: 56, endPoint x: 148, endPoint y: -29, distance: 95.3
click at [148, 0] on html "**********" at bounding box center [321, 159] width 643 height 319
